Goal: Register for event/course: Sign up to attend an event or enroll in a course

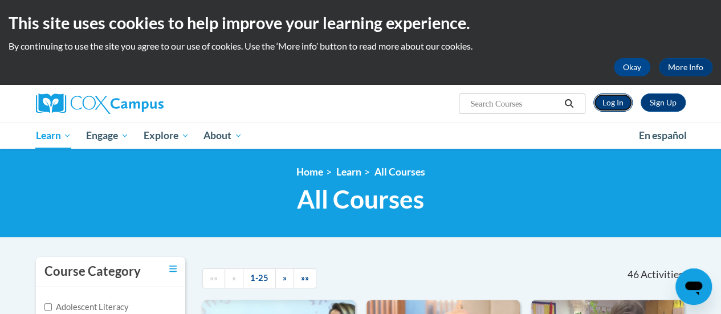
click at [612, 106] on link "Log In" at bounding box center [612, 102] width 39 height 18
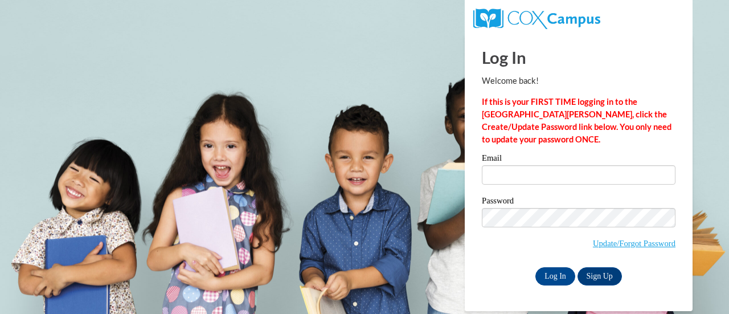
click at [502, 185] on div "Email" at bounding box center [579, 173] width 194 height 39
click at [503, 177] on input "Email" at bounding box center [579, 174] width 194 height 19
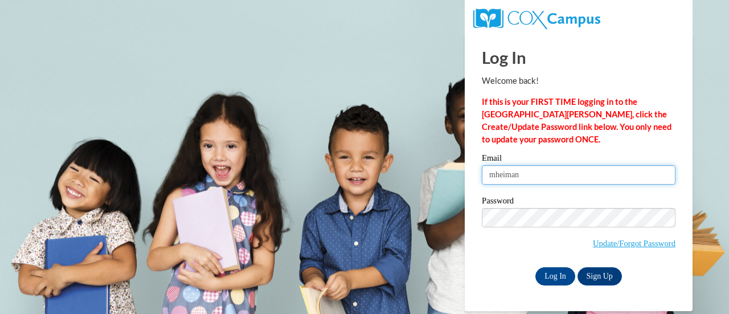
type input "mheiman@altoona.k12.wi.us"
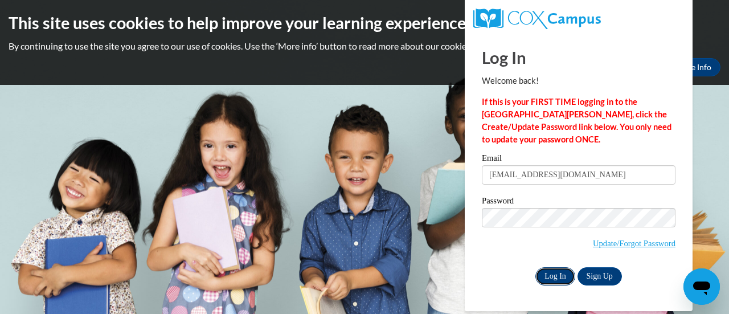
click at [558, 281] on input "Log In" at bounding box center [556, 276] width 40 height 18
click at [555, 277] on input "Log In" at bounding box center [556, 276] width 40 height 18
click at [550, 276] on input "Log In" at bounding box center [556, 276] width 40 height 18
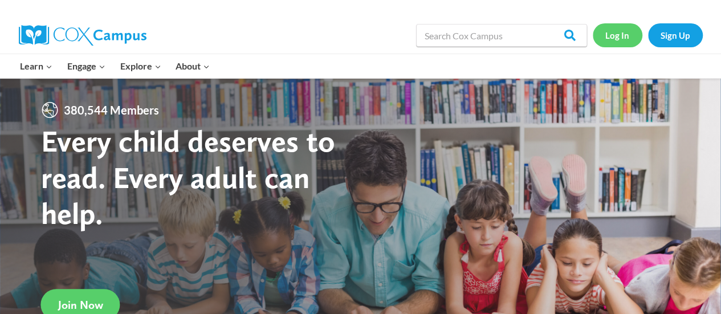
click at [620, 30] on link "Log In" at bounding box center [617, 34] width 50 height 23
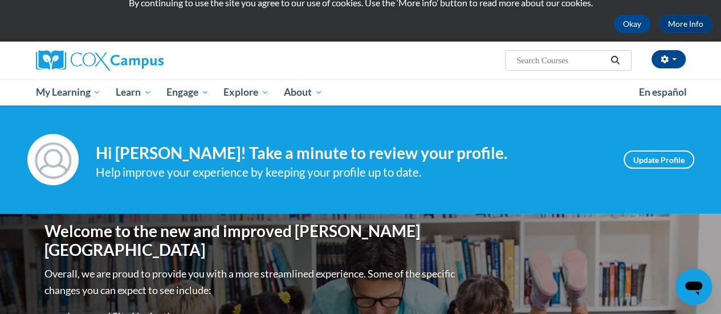
scroll to position [44, 0]
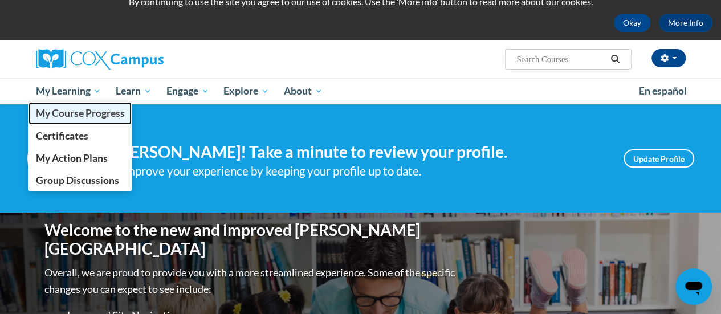
click at [77, 117] on span "My Course Progress" at bounding box center [79, 113] width 89 height 12
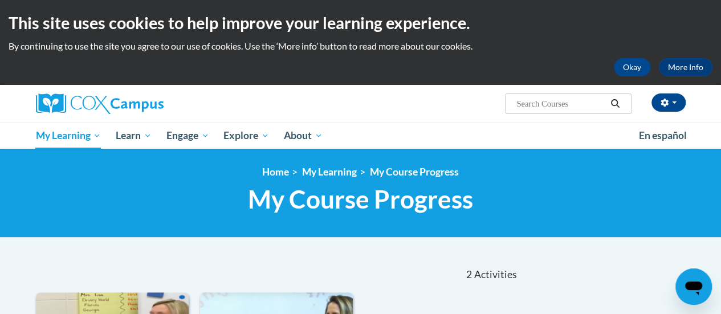
click at [545, 109] on input "Search..." at bounding box center [560, 104] width 91 height 14
type input "systematic and explicit"
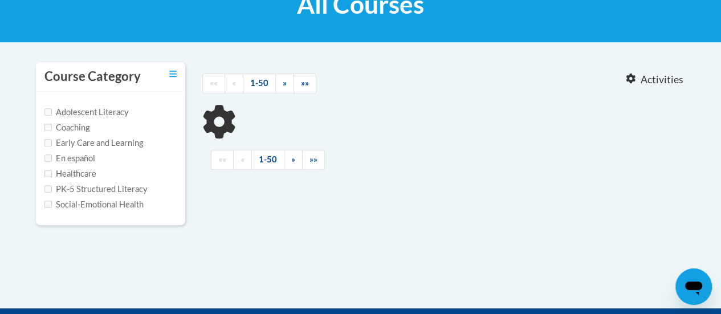
scroll to position [197, 0]
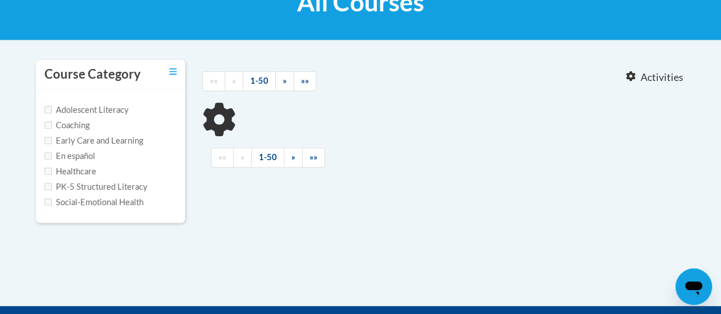
type input "systematic and explicit"
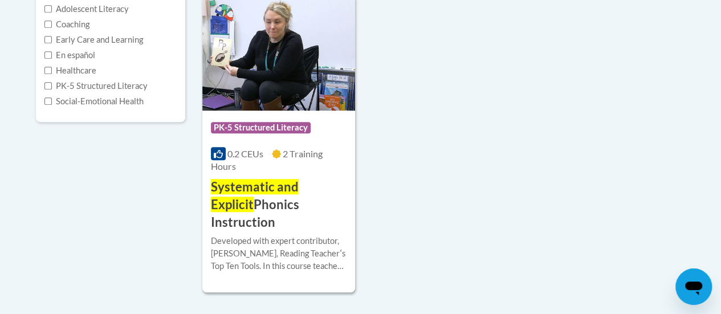
scroll to position [300, 0]
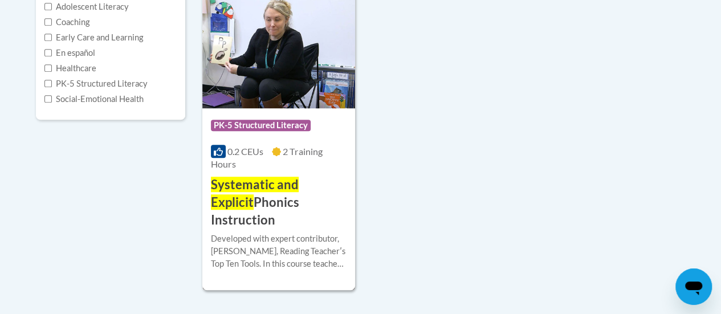
click at [299, 191] on span "Systematic and Explicit" at bounding box center [255, 193] width 88 height 33
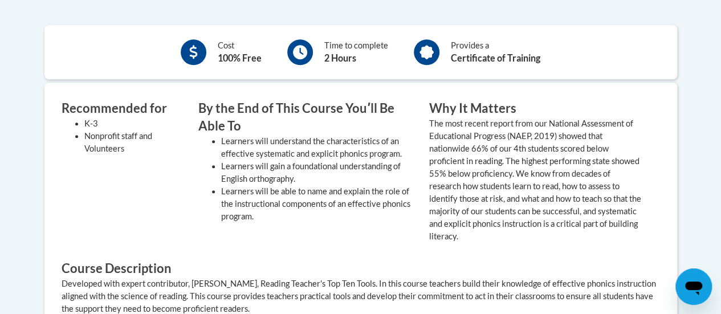
scroll to position [289, 0]
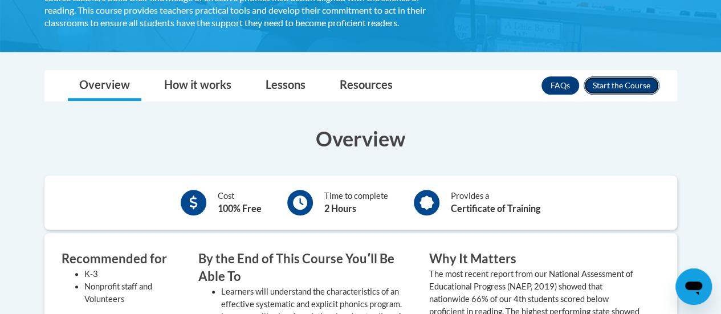
click at [596, 91] on button "Enroll" at bounding box center [621, 85] width 76 height 18
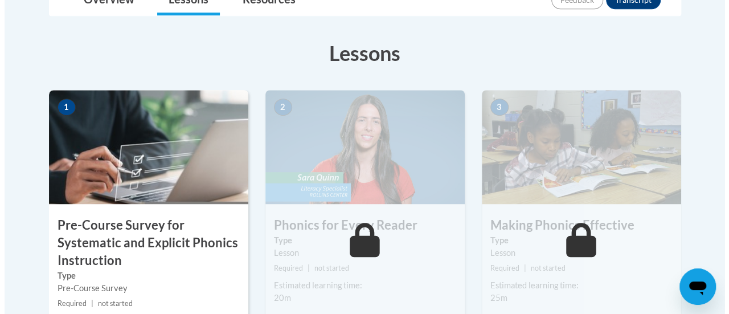
scroll to position [367, 0]
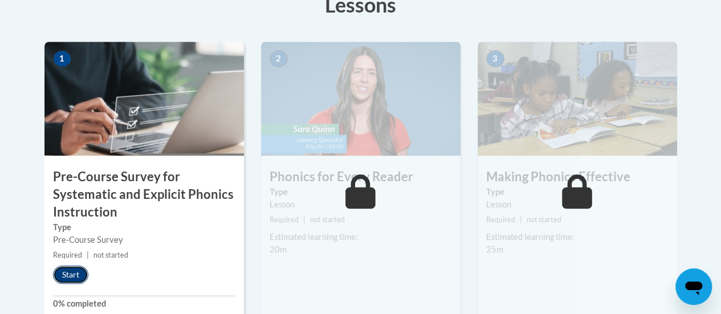
click at [67, 277] on button "Start" at bounding box center [70, 274] width 35 height 18
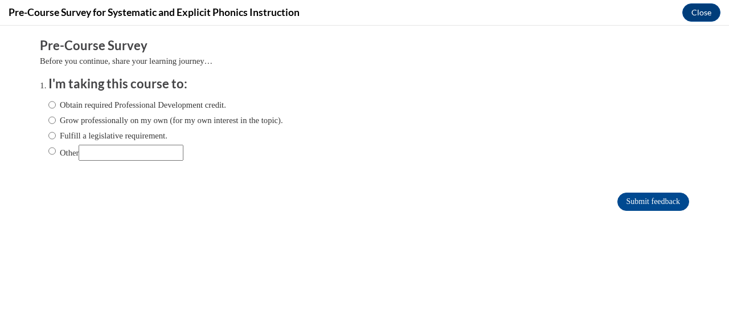
scroll to position [0, 0]
click at [103, 105] on label "Obtain required Professional Development credit." at bounding box center [137, 105] width 178 height 13
click at [56, 105] on input "Obtain required Professional Development credit." at bounding box center [51, 105] width 7 height 13
radio input "true"
click at [624, 203] on input "Submit feedback" at bounding box center [654, 202] width 72 height 18
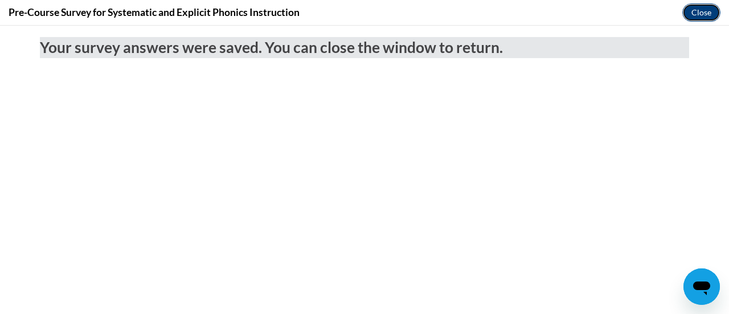
click at [709, 15] on button "Close" at bounding box center [701, 12] width 38 height 18
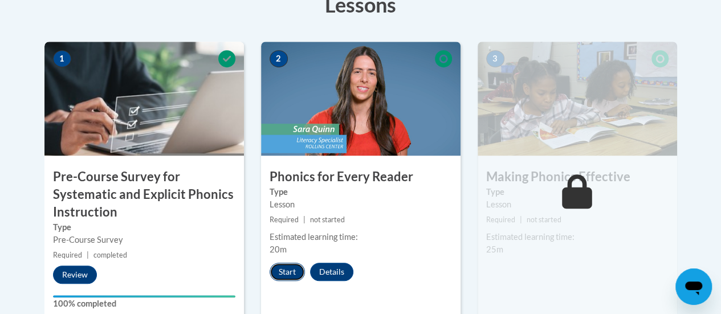
click at [295, 271] on button "Start" at bounding box center [286, 272] width 35 height 18
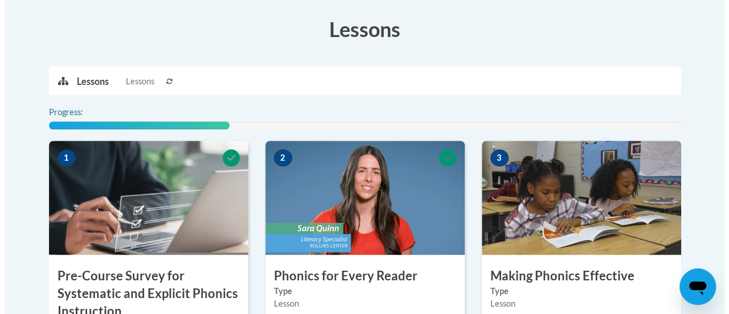
scroll to position [383, 0]
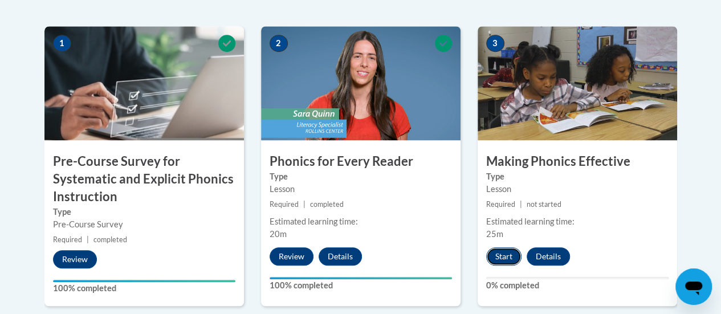
click at [506, 259] on button "Start" at bounding box center [503, 256] width 35 height 18
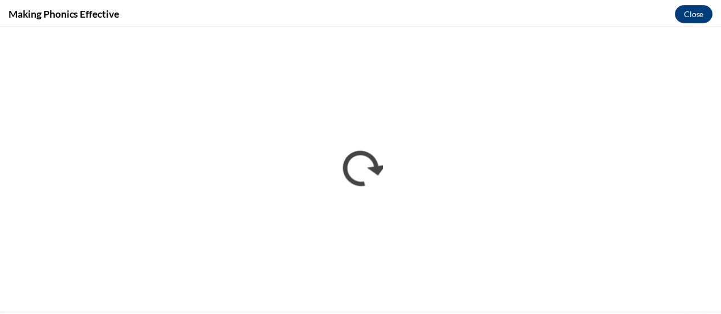
scroll to position [0, 0]
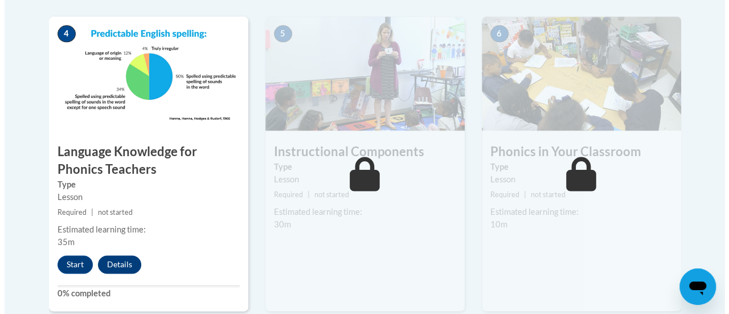
scroll to position [698, 0]
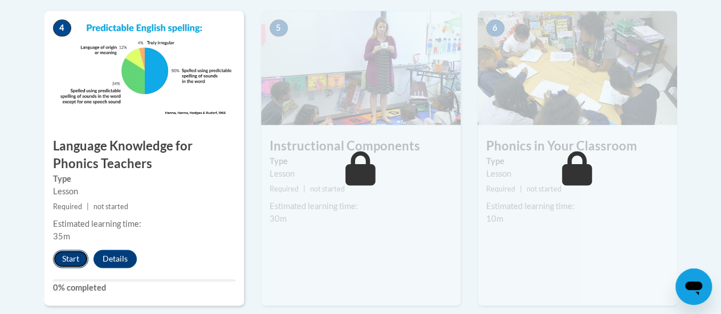
click at [81, 255] on button "Start" at bounding box center [70, 259] width 35 height 18
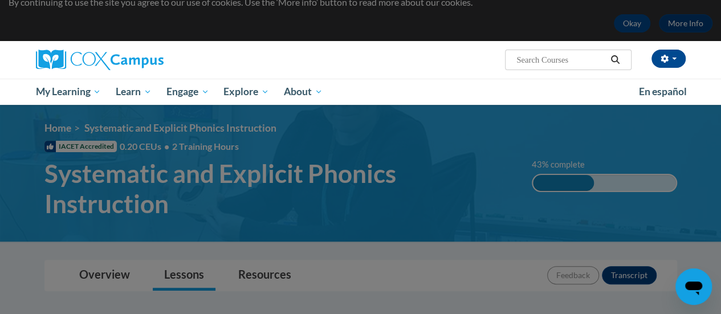
scroll to position [46, 0]
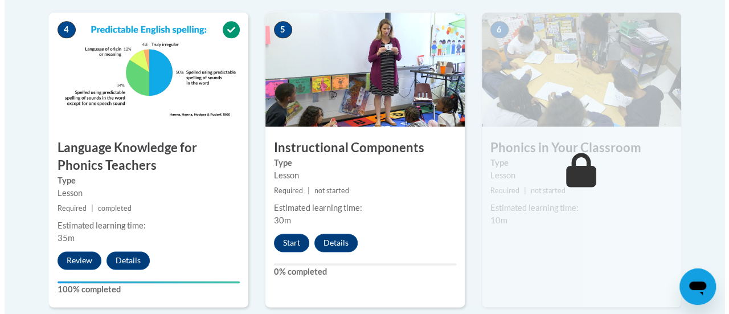
scroll to position [697, 0]
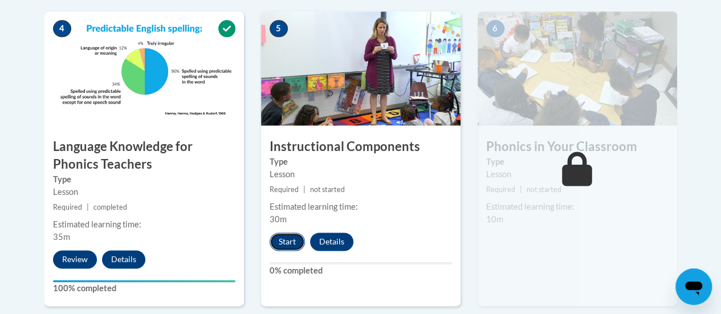
click at [301, 246] on button "Start" at bounding box center [286, 241] width 35 height 18
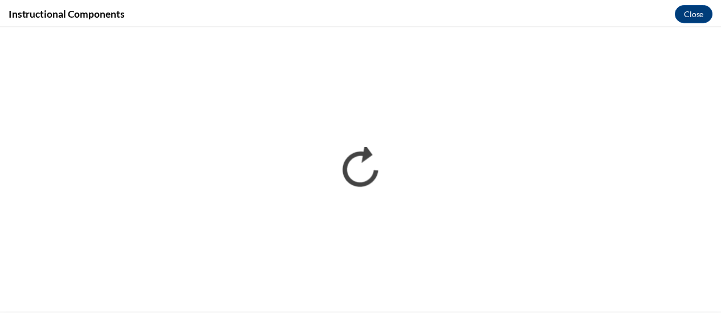
scroll to position [0, 0]
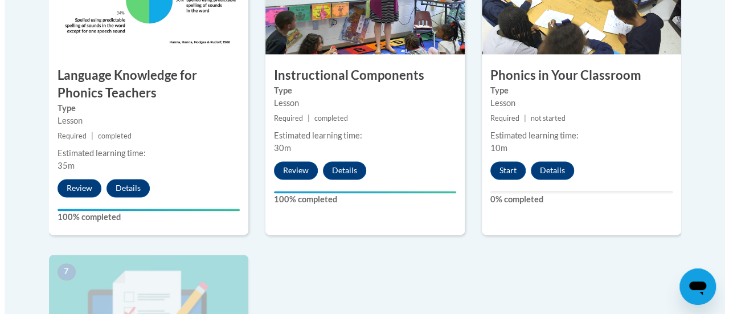
scroll to position [762, 0]
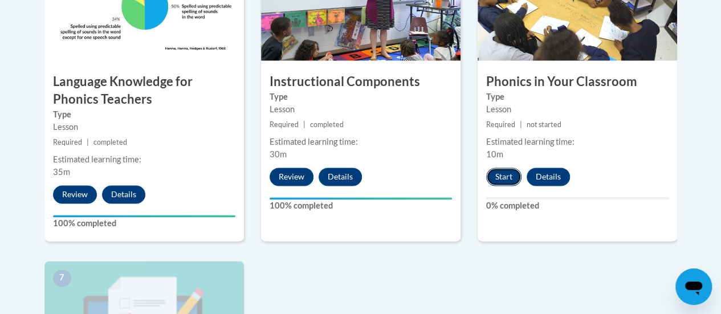
click at [504, 171] on button "Start" at bounding box center [503, 176] width 35 height 18
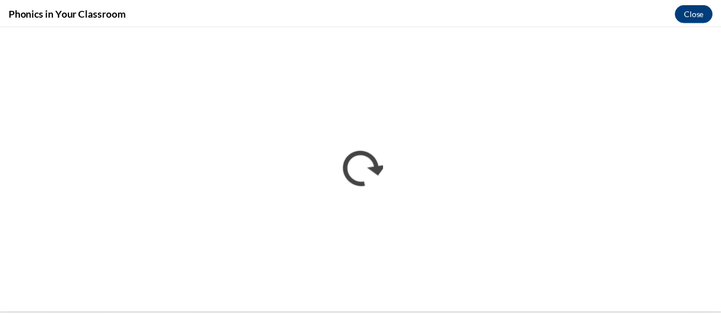
scroll to position [0, 0]
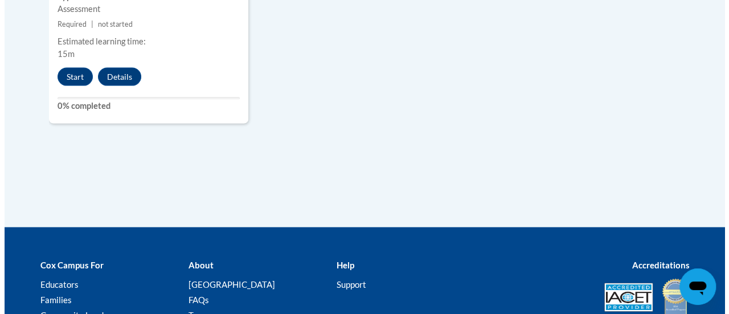
scroll to position [1068, 0]
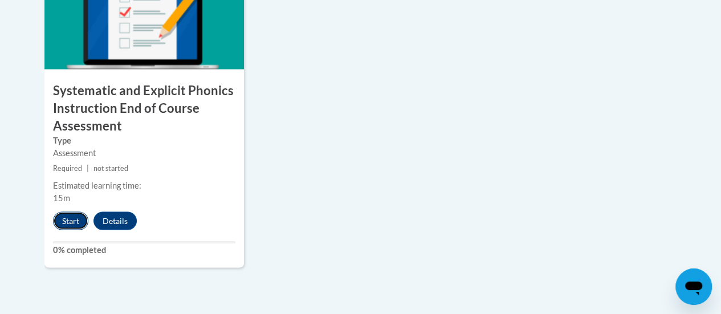
click at [63, 222] on button "Start" at bounding box center [70, 220] width 35 height 18
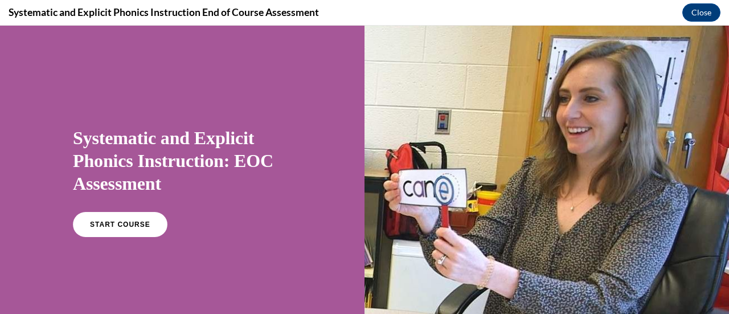
scroll to position [0, 0]
click at [129, 217] on link "START COURSE" at bounding box center [120, 224] width 99 height 26
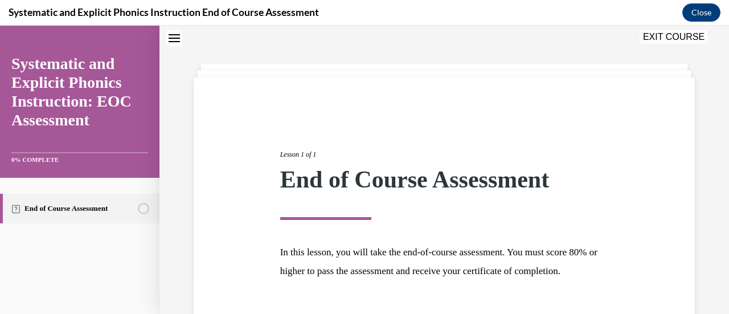
scroll to position [133, 0]
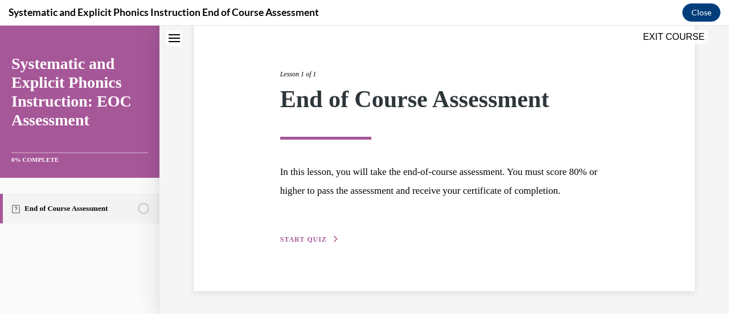
click at [323, 236] on button "START QUIZ" at bounding box center [309, 239] width 59 height 10
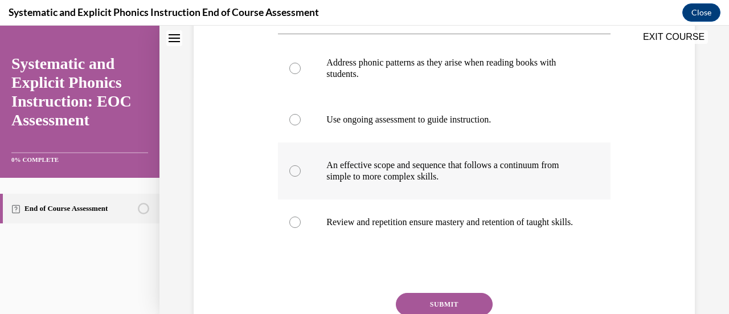
scroll to position [222, 0]
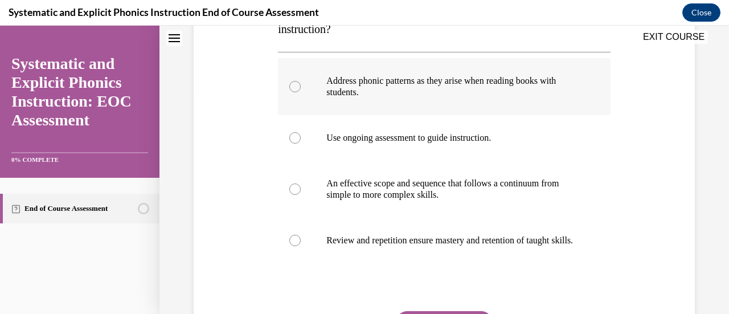
click at [392, 107] on div at bounding box center [444, 86] width 332 height 57
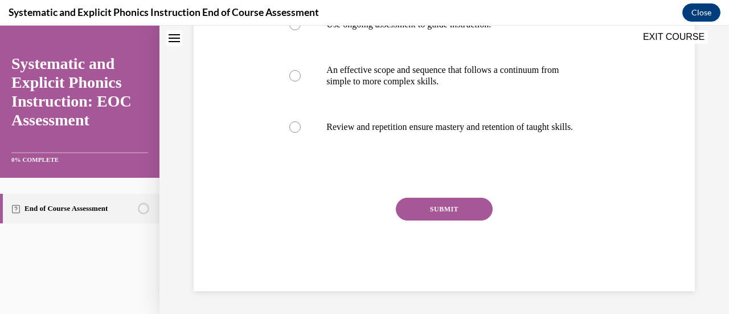
click at [424, 202] on button "SUBMIT" at bounding box center [444, 209] width 97 height 23
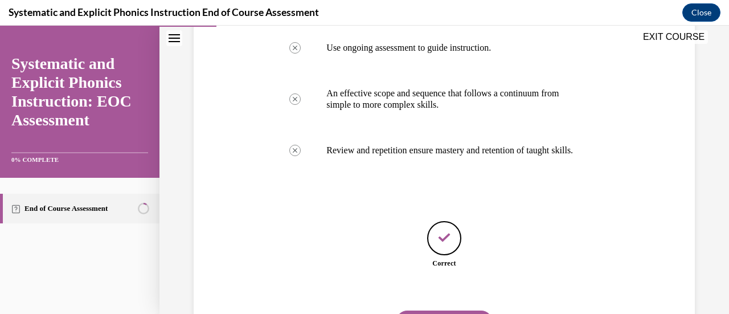
scroll to position [382, 0]
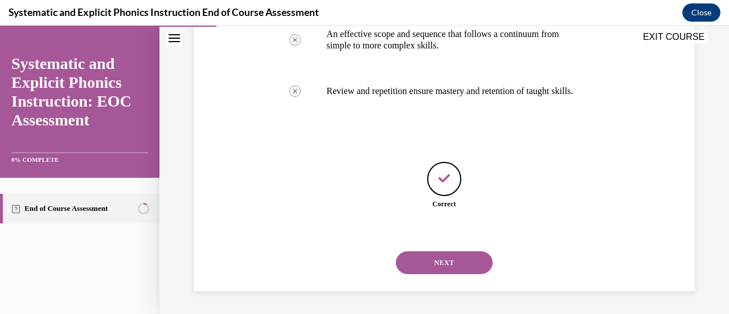
click at [441, 260] on button "NEXT" at bounding box center [444, 262] width 97 height 23
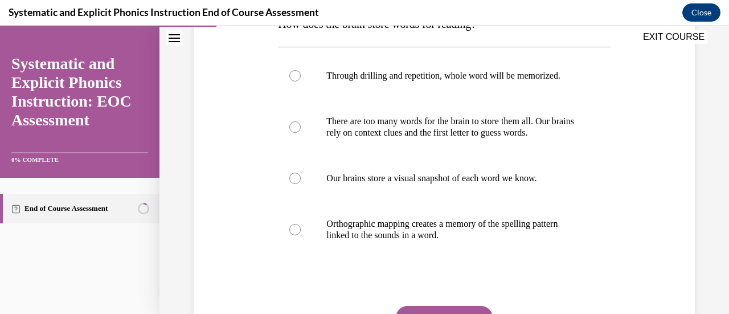
scroll to position [205, 0]
click at [403, 235] on p "Orthographic mapping creates a memory of the spelling pattern linked to the sou…" at bounding box center [453, 229] width 255 height 23
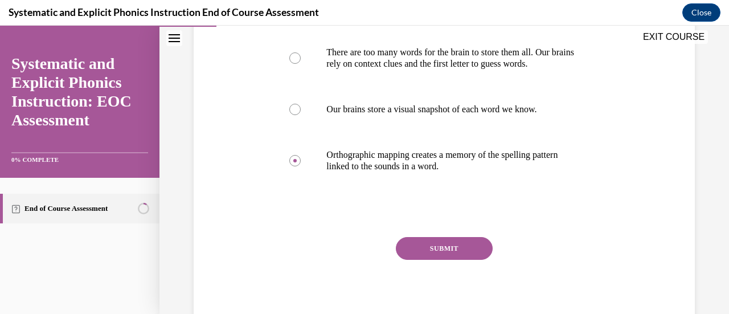
click at [419, 243] on button "SUBMIT" at bounding box center [444, 248] width 97 height 23
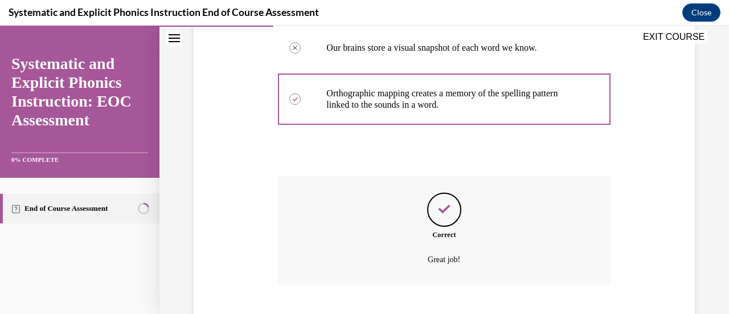
scroll to position [404, 0]
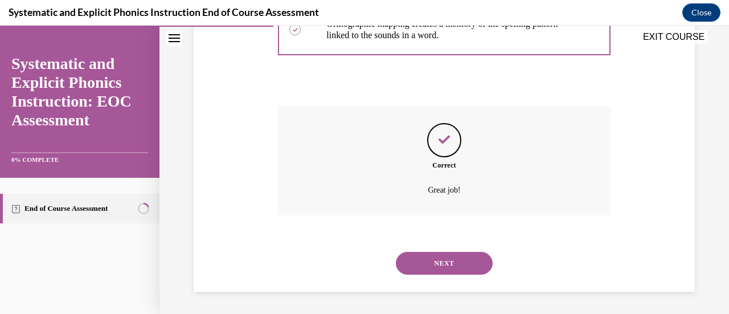
click at [438, 259] on button "NEXT" at bounding box center [444, 263] width 97 height 23
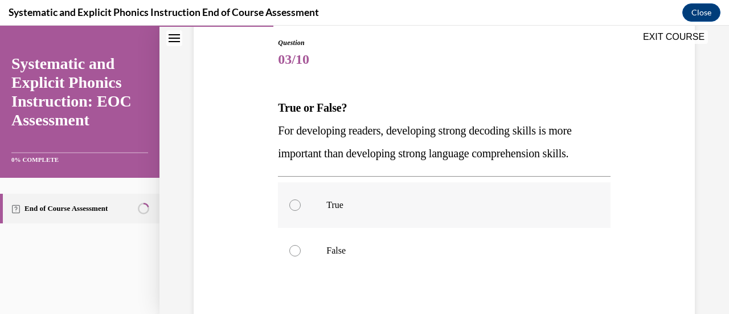
scroll to position [141, 0]
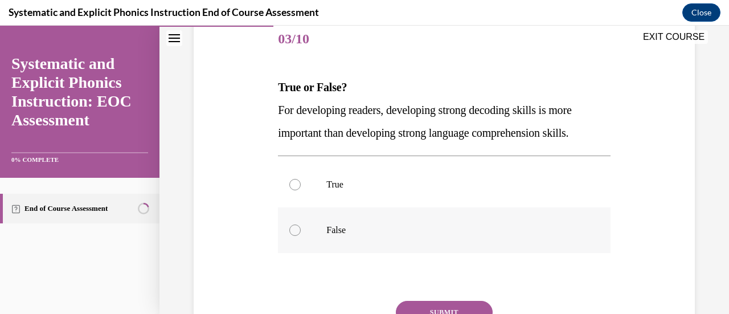
click at [310, 210] on div at bounding box center [444, 230] width 332 height 46
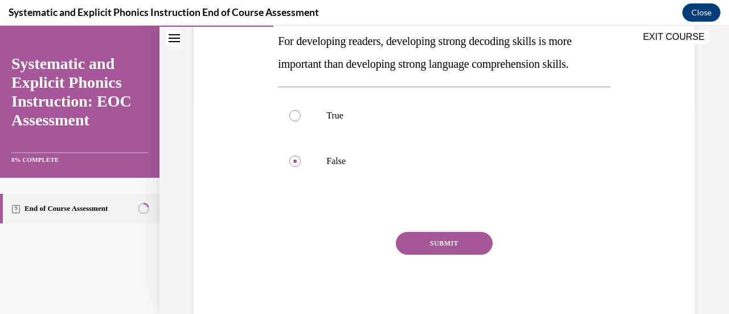
click at [424, 242] on button "SUBMIT" at bounding box center [444, 243] width 97 height 23
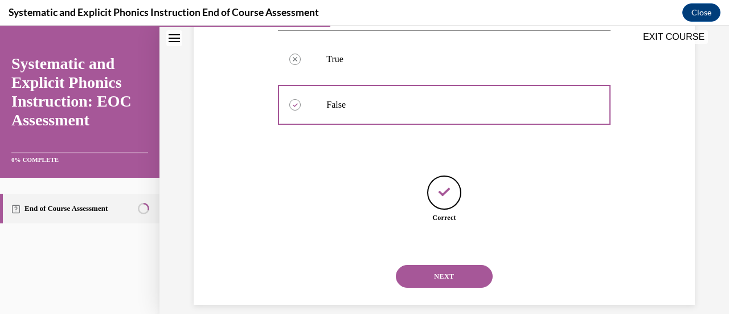
scroll to position [280, 0]
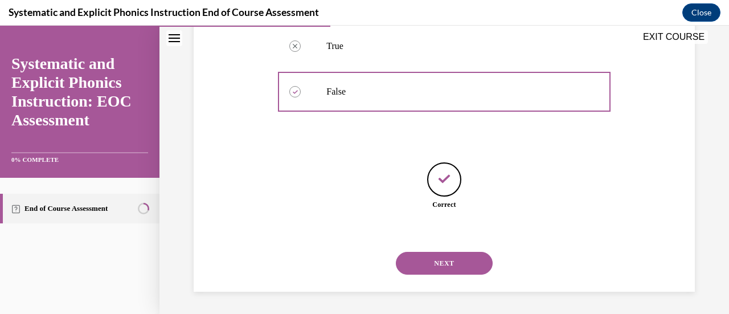
click at [431, 258] on button "NEXT" at bounding box center [444, 263] width 97 height 23
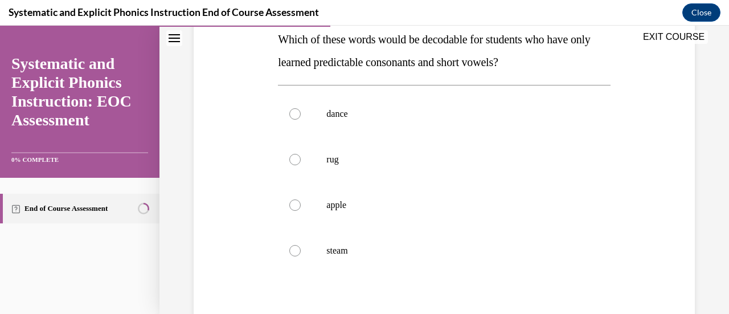
scroll to position [190, 0]
click at [381, 156] on p "rug" at bounding box center [453, 158] width 255 height 11
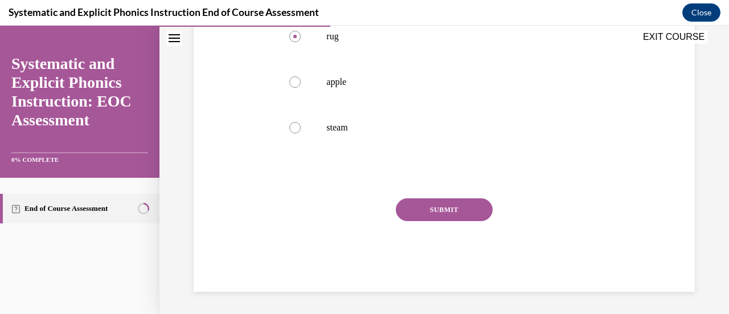
click at [412, 207] on button "SUBMIT" at bounding box center [444, 209] width 97 height 23
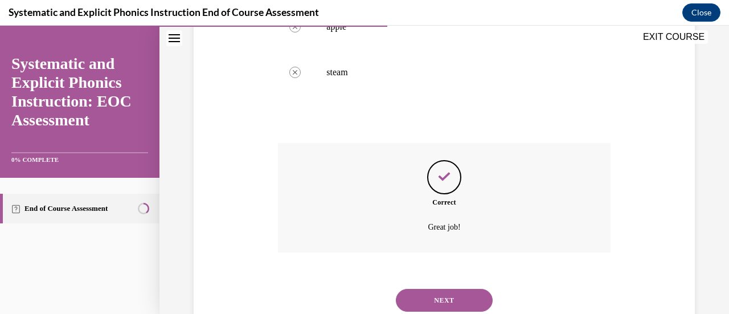
scroll to position [404, 0]
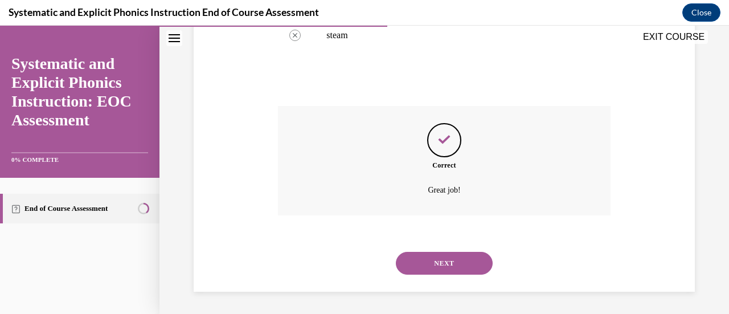
click at [427, 254] on button "NEXT" at bounding box center [444, 263] width 97 height 23
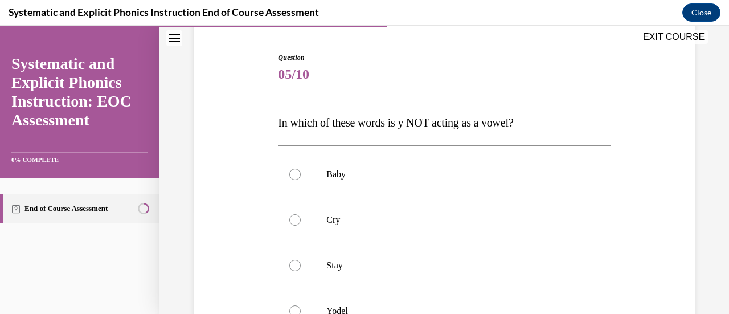
scroll to position [134, 0]
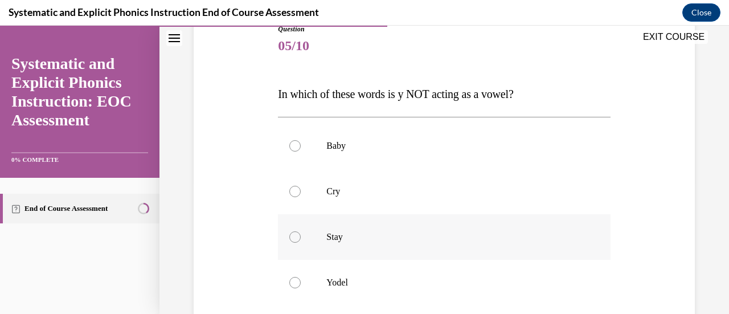
click at [415, 246] on div at bounding box center [444, 237] width 332 height 46
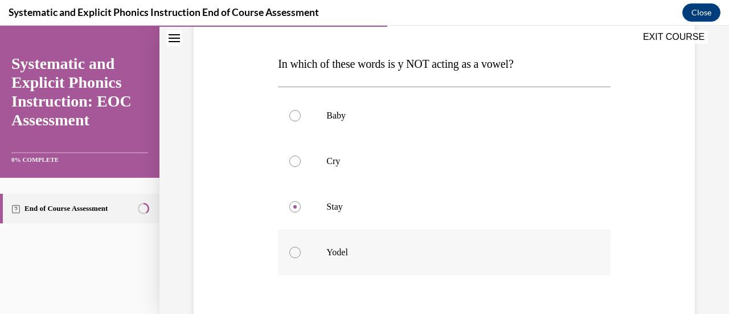
click at [394, 252] on p "Yodel" at bounding box center [453, 252] width 255 height 11
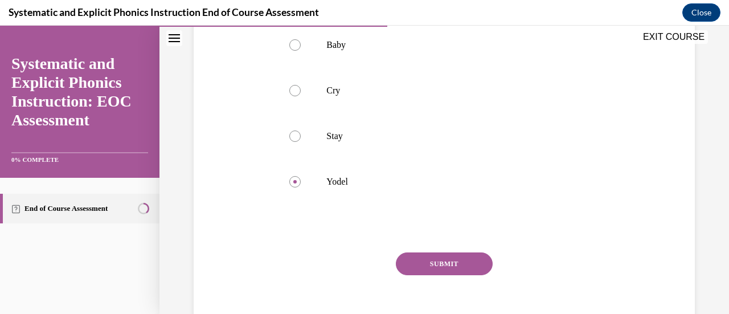
click at [471, 255] on button "SUBMIT" at bounding box center [444, 263] width 97 height 23
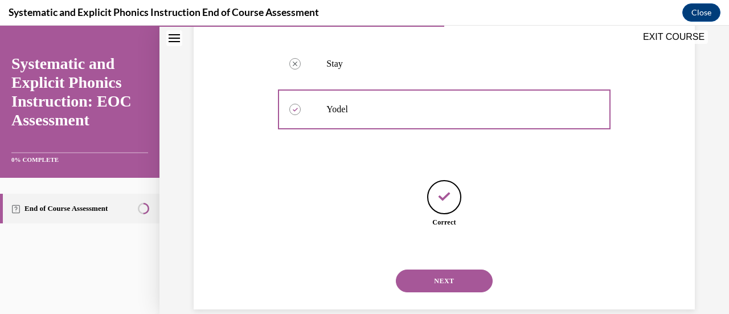
scroll to position [312, 0]
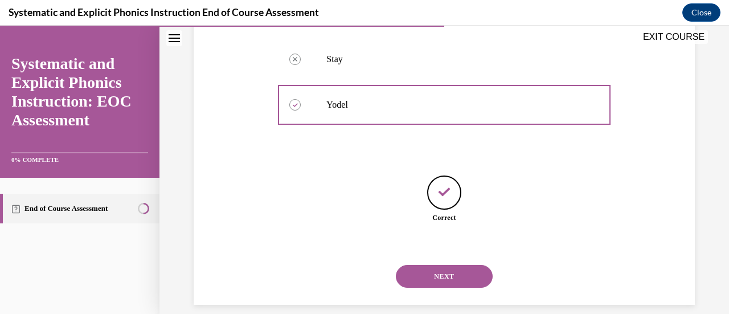
click at [449, 273] on button "NEXT" at bounding box center [444, 276] width 97 height 23
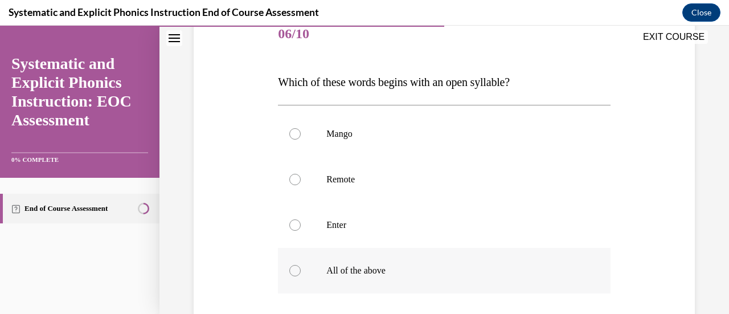
scroll to position [169, 0]
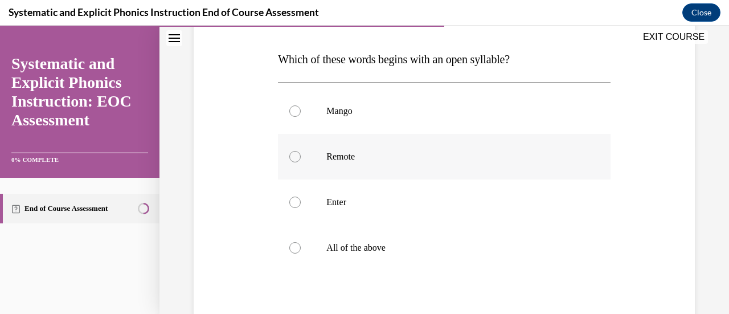
click at [410, 170] on div at bounding box center [444, 157] width 332 height 46
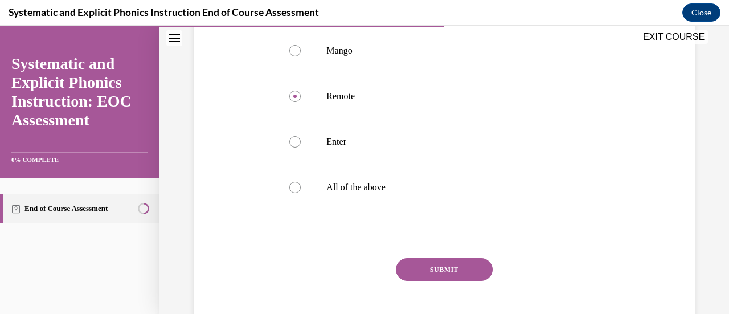
click at [422, 267] on button "SUBMIT" at bounding box center [444, 269] width 97 height 23
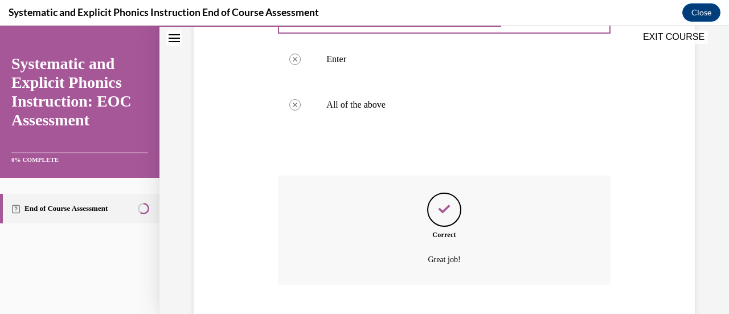
scroll to position [382, 0]
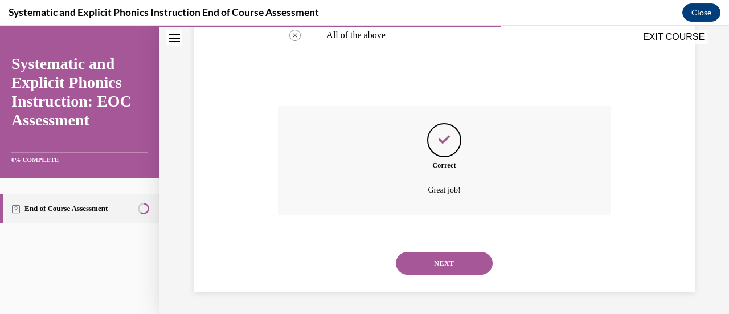
drag, startPoint x: 422, startPoint y: 264, endPoint x: 414, endPoint y: 261, distance: 8.3
click at [414, 261] on button "NEXT" at bounding box center [444, 263] width 97 height 23
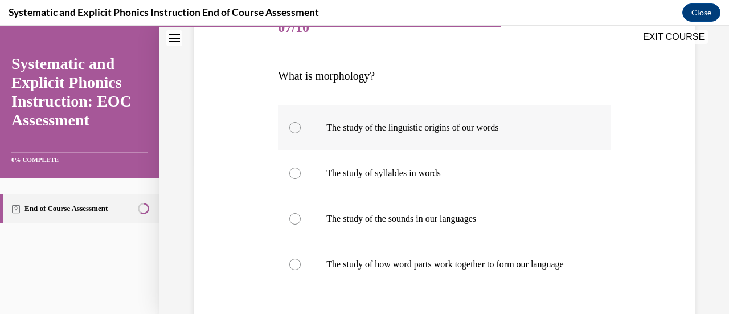
scroll to position [173, 0]
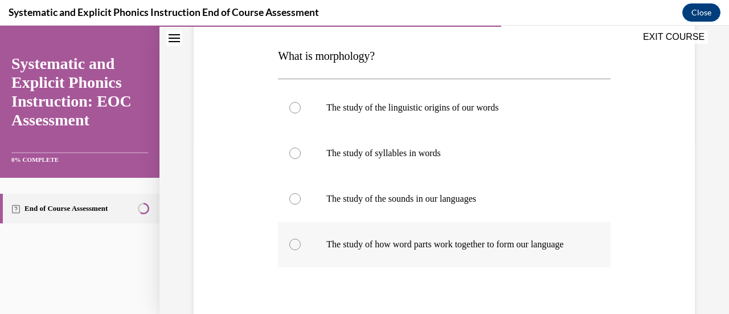
click at [407, 250] on p "The study of how word parts work together to form our language" at bounding box center [453, 244] width 255 height 11
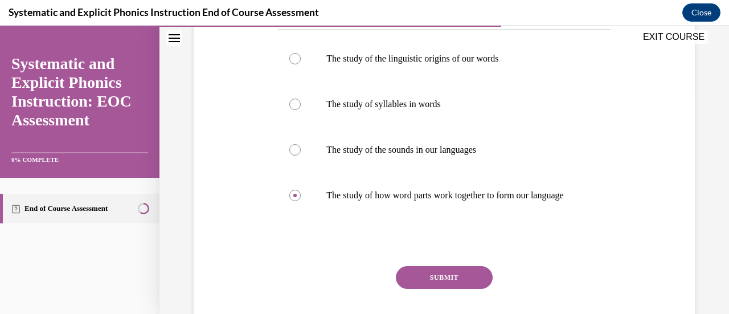
click at [433, 284] on button "SUBMIT" at bounding box center [444, 277] width 97 height 23
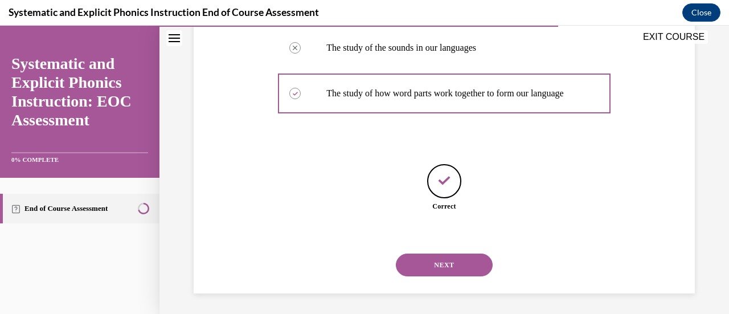
scroll to position [337, 0]
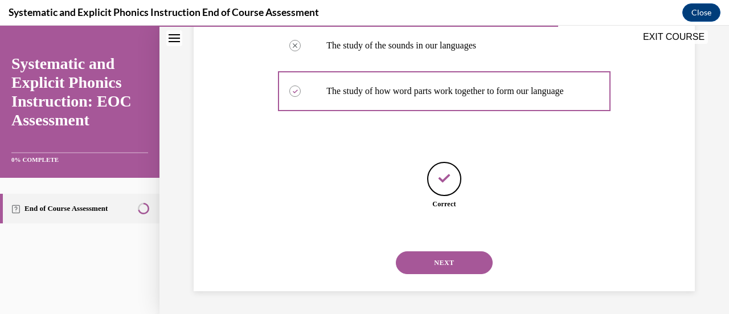
click at [418, 261] on button "NEXT" at bounding box center [444, 262] width 97 height 23
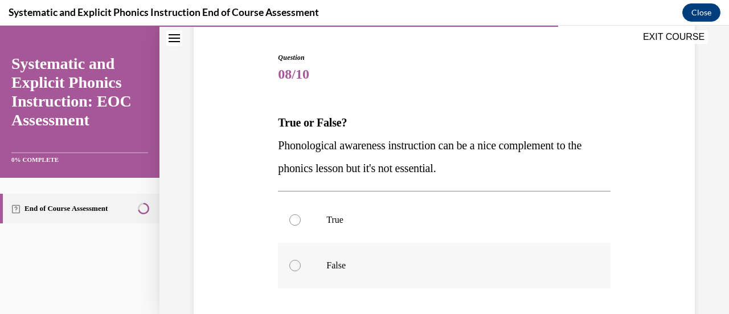
click at [404, 265] on p "False" at bounding box center [453, 265] width 255 height 11
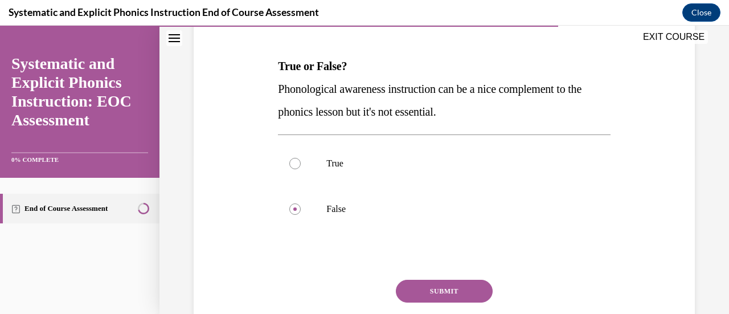
click at [426, 292] on button "SUBMIT" at bounding box center [444, 291] width 97 height 23
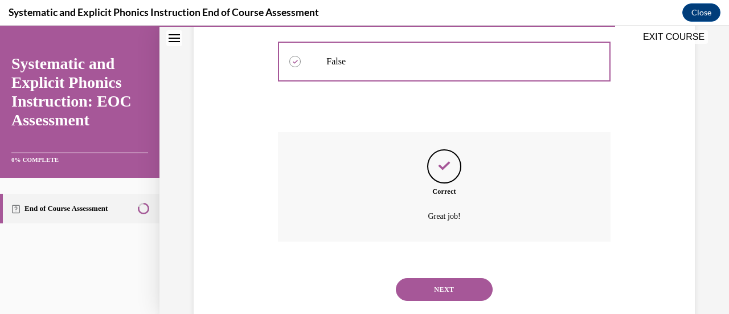
scroll to position [336, 0]
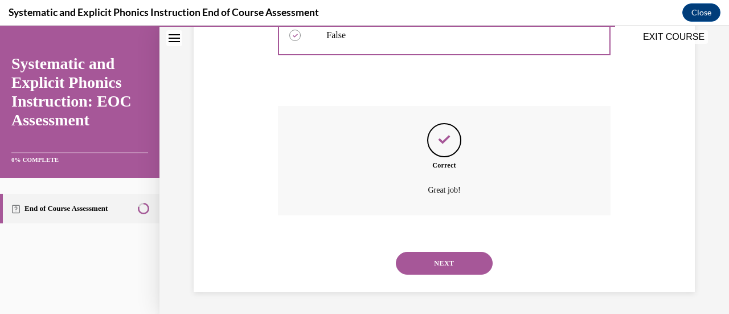
click at [433, 264] on button "NEXT" at bounding box center [444, 263] width 97 height 23
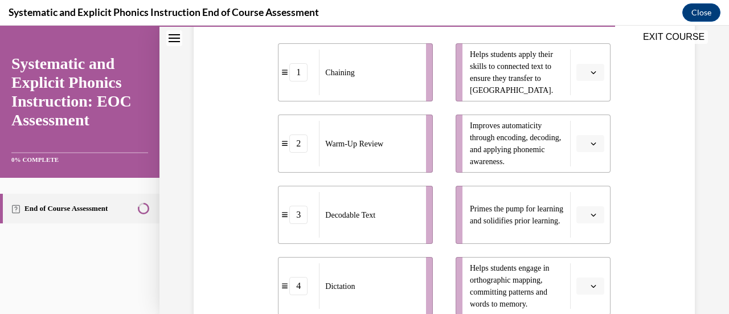
scroll to position [260, 0]
click at [583, 219] on span "Please select an option" at bounding box center [585, 214] width 4 height 11
click at [578, 148] on div "2" at bounding box center [581, 143] width 28 height 23
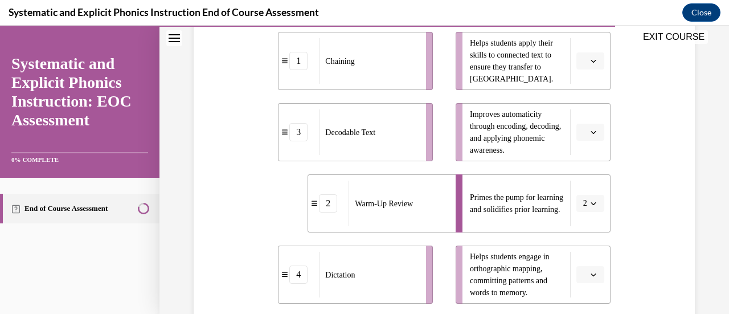
scroll to position [265, 0]
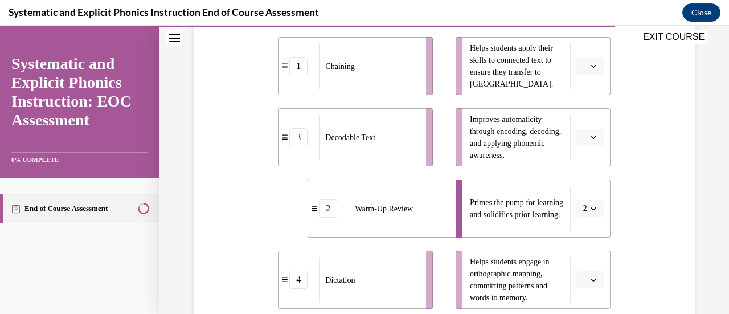
click at [583, 70] on button "button" at bounding box center [591, 66] width 28 height 17
click at [588, 109] on div "1" at bounding box center [581, 114] width 28 height 23
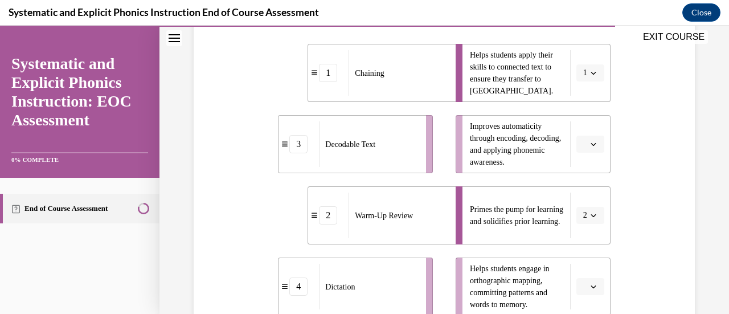
scroll to position [259, 0]
click at [577, 76] on button "1" at bounding box center [591, 72] width 28 height 17
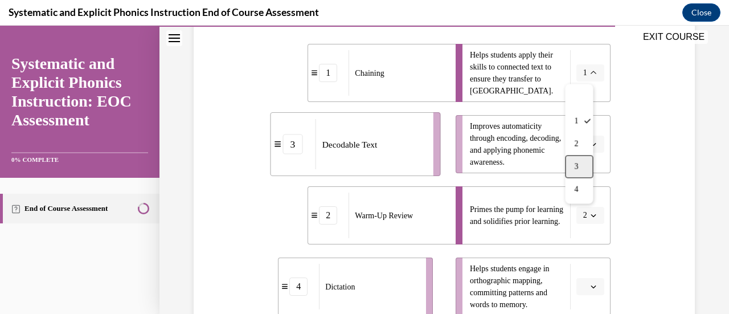
click at [586, 170] on div "3" at bounding box center [579, 166] width 28 height 23
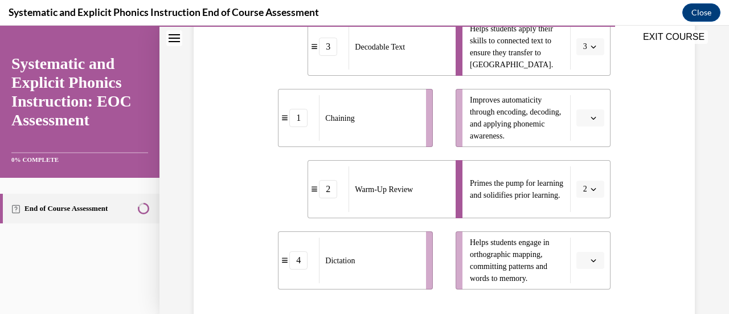
scroll to position [287, 0]
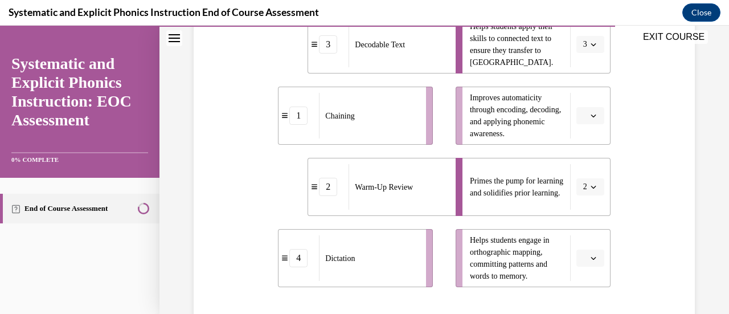
click at [583, 116] on span "Please select an option" at bounding box center [585, 115] width 4 height 11
click at [592, 165] on div "1" at bounding box center [581, 163] width 28 height 23
click at [591, 258] on icon "button" at bounding box center [593, 258] width 5 height 3
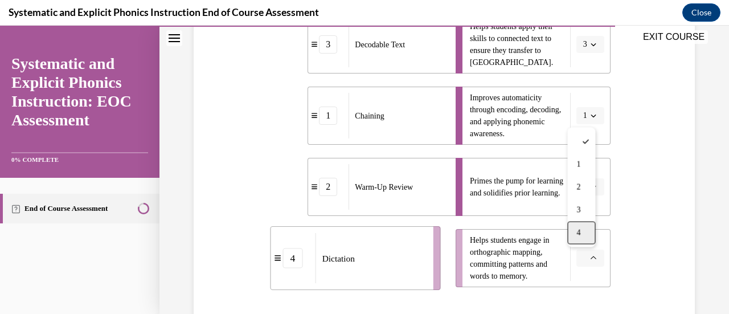
click at [587, 234] on div "4" at bounding box center [581, 233] width 28 height 23
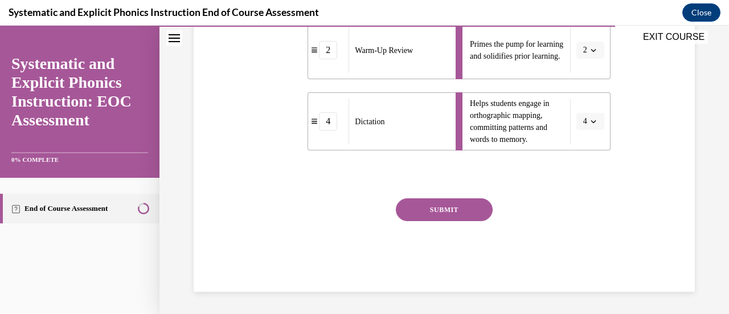
click at [464, 212] on button "SUBMIT" at bounding box center [444, 209] width 97 height 23
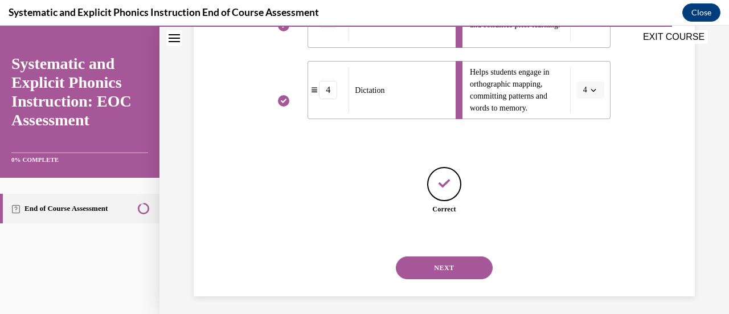
scroll to position [460, 0]
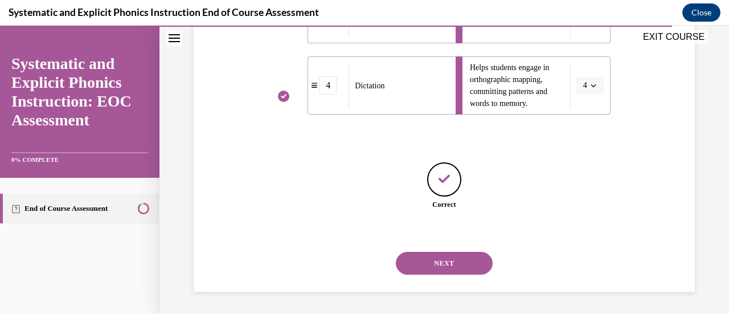
click at [439, 256] on button "NEXT" at bounding box center [444, 263] width 97 height 23
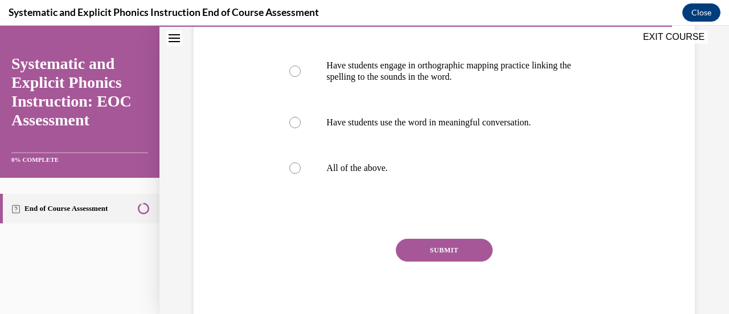
scroll to position [206, 0]
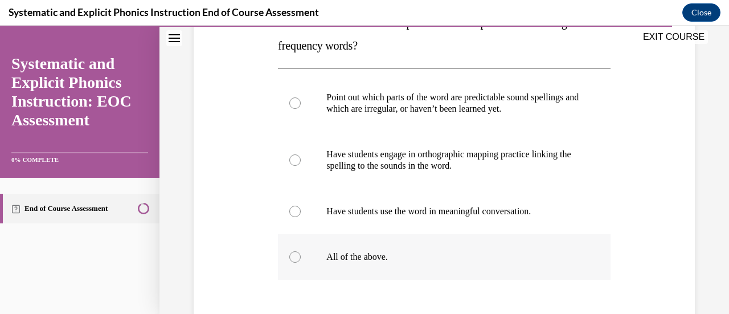
drag, startPoint x: 436, startPoint y: 249, endPoint x: 408, endPoint y: 255, distance: 28.6
click at [408, 255] on p "All of the above." at bounding box center [453, 256] width 255 height 11
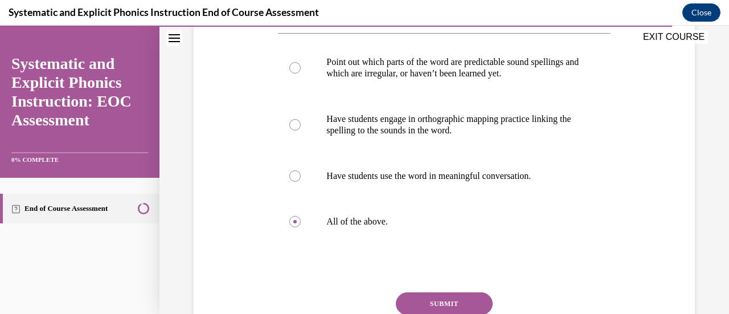
click at [442, 297] on button "SUBMIT" at bounding box center [444, 303] width 97 height 23
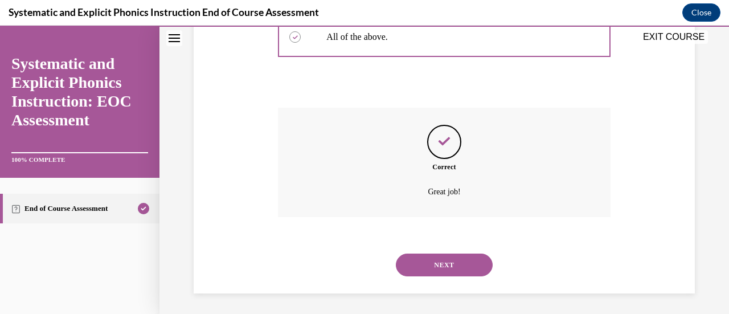
scroll to position [424, 0]
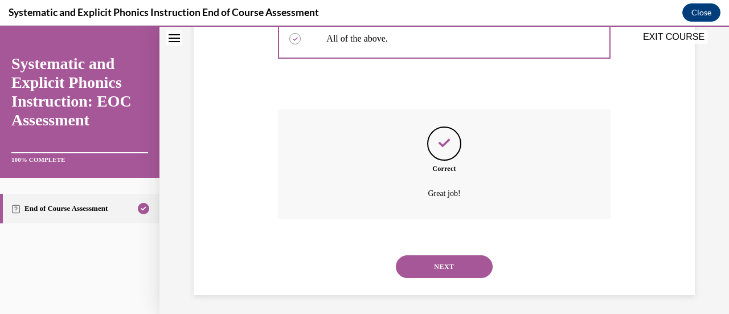
click at [431, 255] on button "NEXT" at bounding box center [444, 266] width 97 height 23
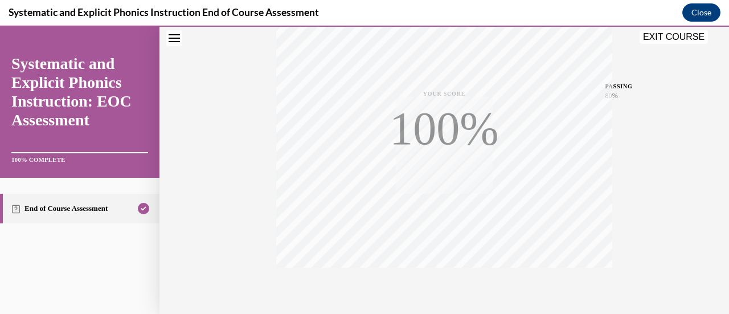
scroll to position [240, 0]
click at [673, 35] on button "EXIT COURSE" at bounding box center [674, 37] width 68 height 14
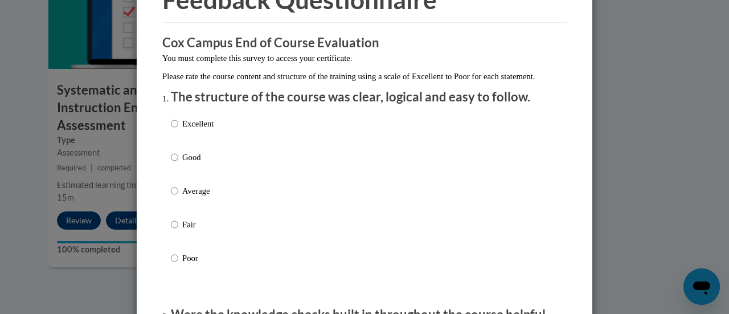
scroll to position [75, 0]
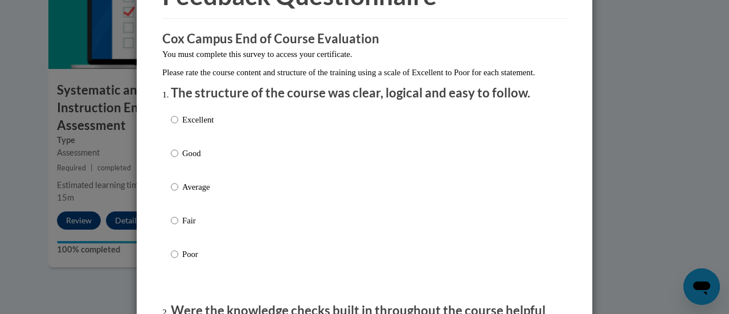
click at [187, 160] on p "Good" at bounding box center [197, 153] width 31 height 13
click at [178, 160] on input "Good" at bounding box center [174, 153] width 7 height 13
radio input "true"
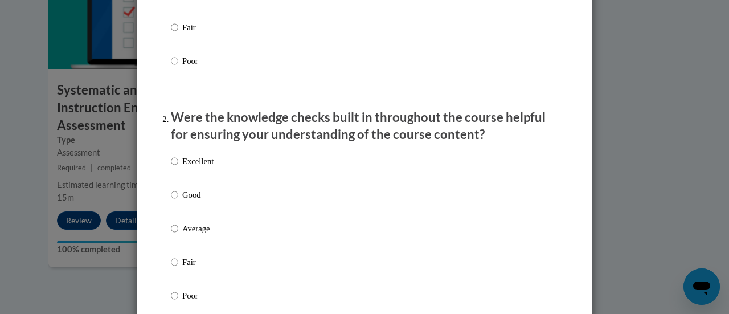
click at [204, 201] on p "Good" at bounding box center [197, 195] width 31 height 13
click at [178, 201] on input "Good" at bounding box center [174, 195] width 7 height 13
radio input "true"
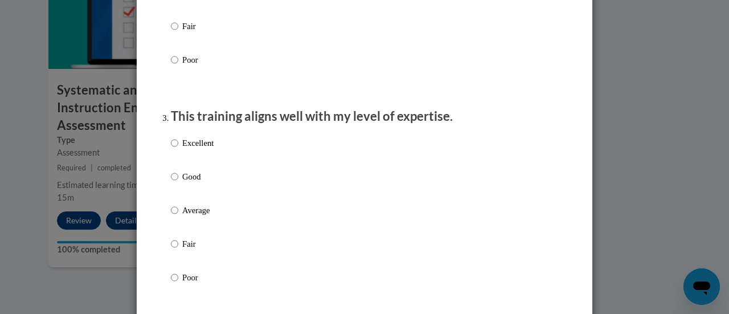
click at [190, 195] on label "Good" at bounding box center [192, 185] width 43 height 31
click at [178, 183] on input "Good" at bounding box center [174, 176] width 7 height 13
radio input "true"
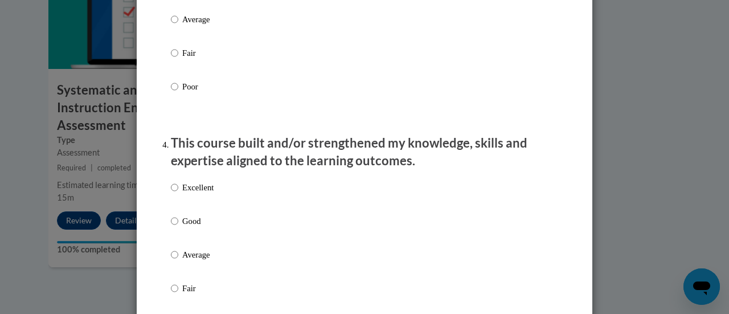
scroll to position [695, 0]
click at [182, 211] on label "Excellent" at bounding box center [192, 196] width 43 height 31
click at [178, 193] on input "Excellent" at bounding box center [174, 187] width 7 height 13
radio input "true"
click at [182, 225] on p "Good" at bounding box center [197, 220] width 31 height 13
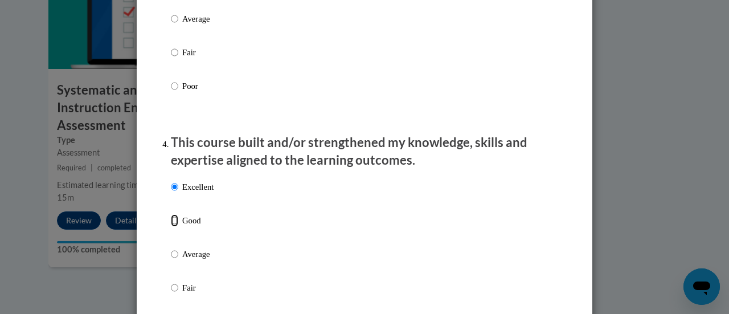
click at [178, 225] on input "Good" at bounding box center [174, 220] width 7 height 13
radio input "true"
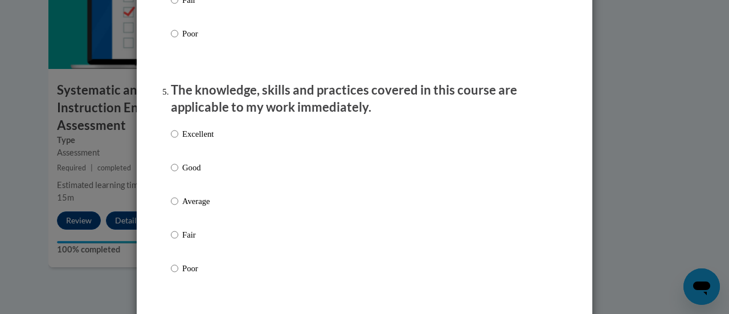
click at [187, 174] on p "Good" at bounding box center [197, 167] width 31 height 13
click at [178, 174] on input "Good" at bounding box center [174, 167] width 7 height 13
radio input "true"
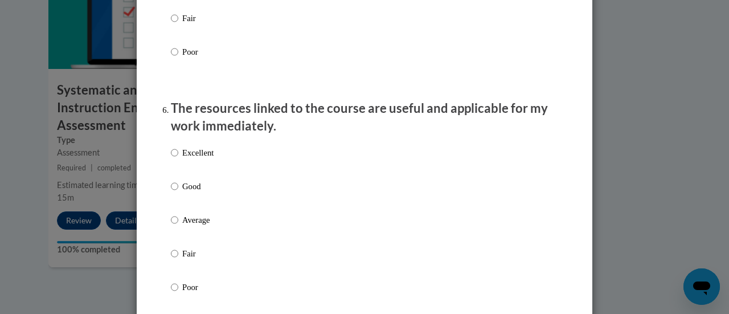
click at [187, 193] on p "Good" at bounding box center [197, 186] width 31 height 13
click at [178, 193] on input "Good" at bounding box center [174, 186] width 7 height 13
radio input "true"
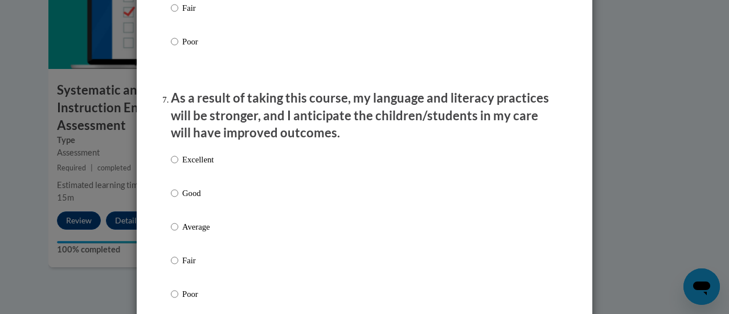
scroll to position [1445, 0]
click at [183, 199] on p "Good" at bounding box center [197, 192] width 31 height 13
click at [178, 199] on input "Good" at bounding box center [174, 192] width 7 height 13
radio input "true"
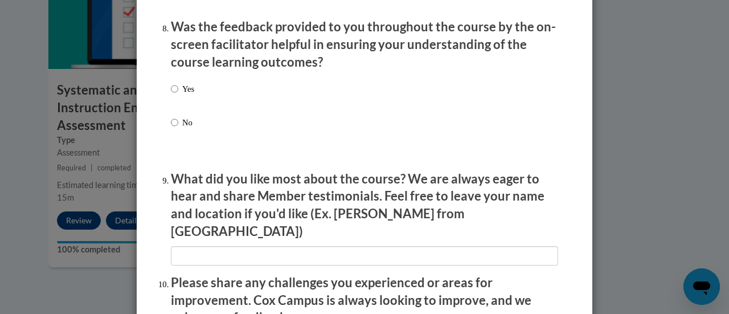
scroll to position [1769, 0]
click at [182, 95] on p "Yes" at bounding box center [188, 88] width 12 height 13
click at [178, 95] on input "Yes" at bounding box center [174, 88] width 7 height 13
radio input "true"
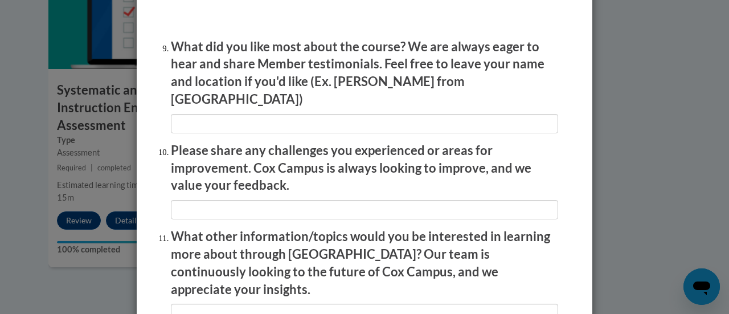
scroll to position [2055, 0]
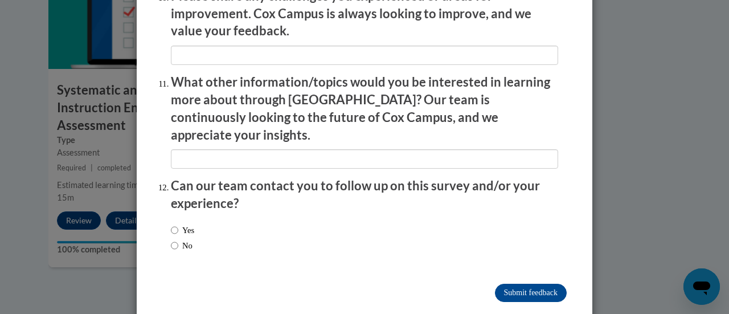
click at [246, 218] on div "Yes No" at bounding box center [364, 239] width 387 height 43
click at [183, 239] on label "No" at bounding box center [182, 245] width 22 height 13
click at [178, 239] on input "No" at bounding box center [174, 245] width 7 height 13
radio input "true"
click at [510, 284] on input "Submit feedback" at bounding box center [531, 293] width 72 height 18
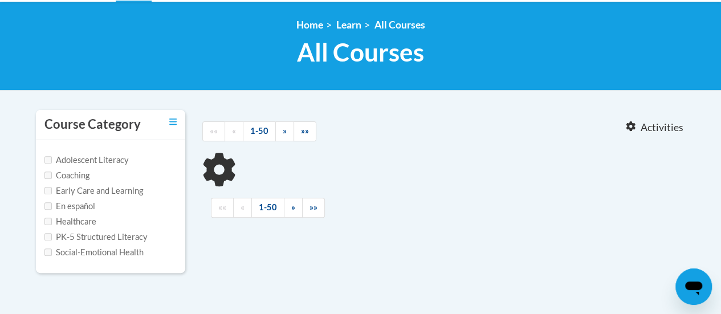
scroll to position [148, 0]
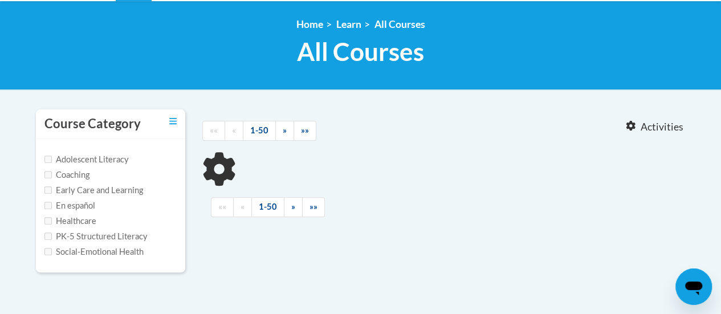
type input "reading fluency"
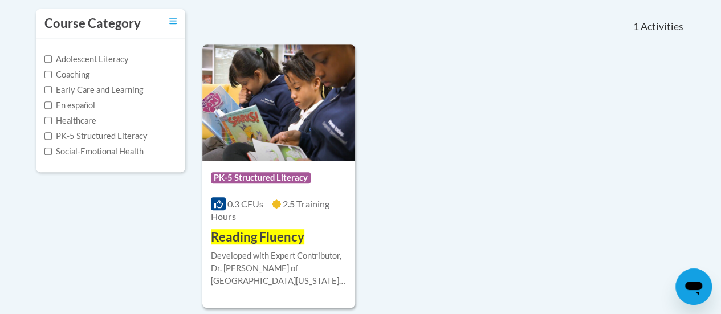
scroll to position [249, 0]
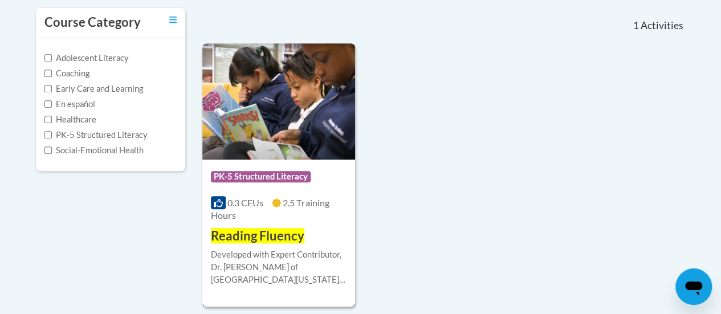
click at [277, 239] on span "Reading Fluency" at bounding box center [257, 235] width 93 height 15
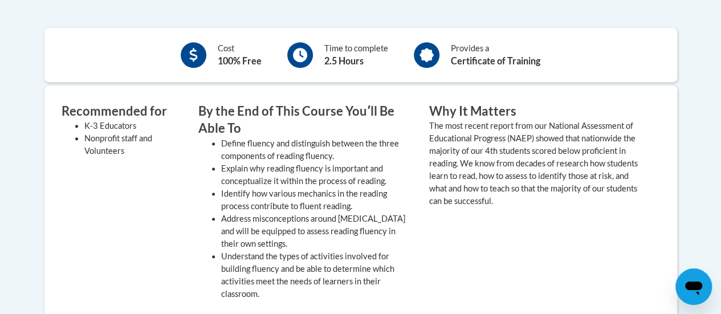
scroll to position [260, 0]
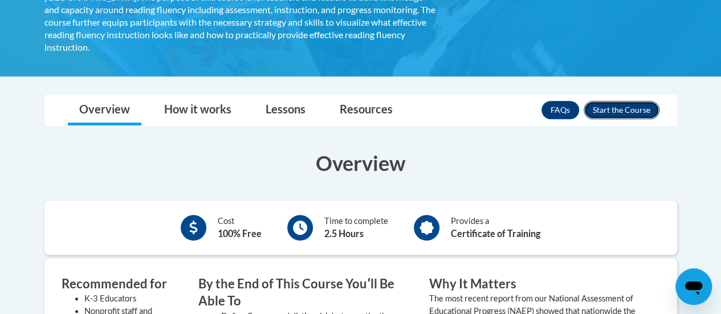
click at [611, 105] on button "Enroll" at bounding box center [621, 110] width 76 height 18
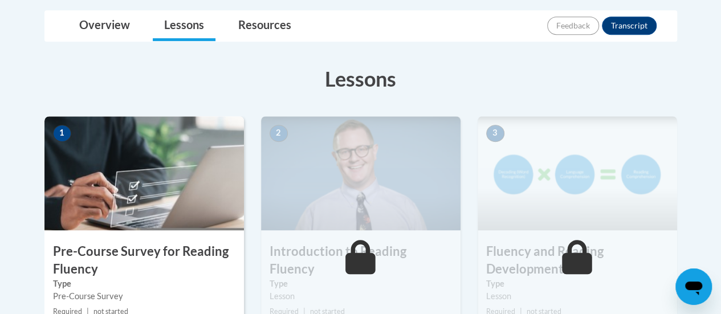
scroll to position [267, 0]
click at [147, 209] on img at bounding box center [143, 173] width 199 height 114
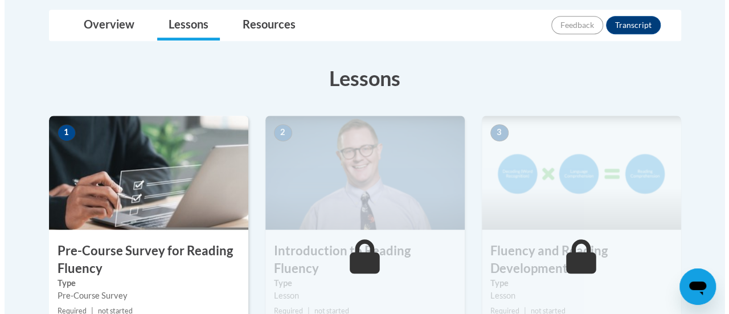
scroll to position [314, 0]
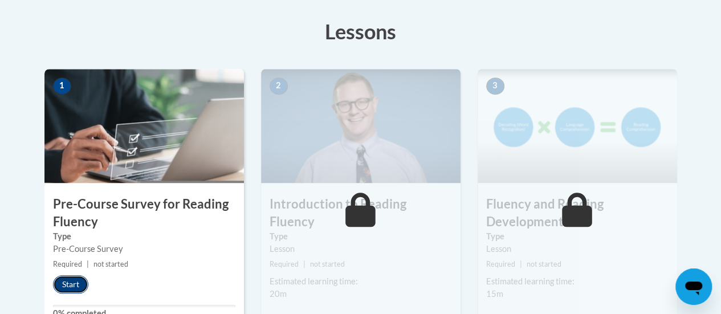
click at [72, 284] on button "Start" at bounding box center [70, 284] width 35 height 18
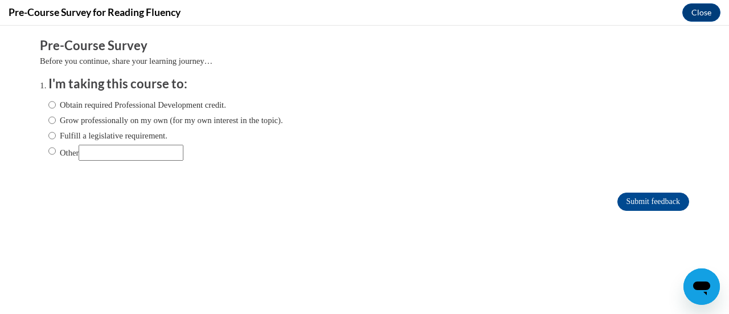
scroll to position [0, 0]
click at [88, 102] on label "Obtain required Professional Development credit." at bounding box center [137, 105] width 178 height 13
click at [56, 102] on input "Obtain required Professional Development credit." at bounding box center [51, 105] width 7 height 13
radio input "true"
click at [81, 142] on label "Fulfill a legislative requirement." at bounding box center [107, 135] width 119 height 13
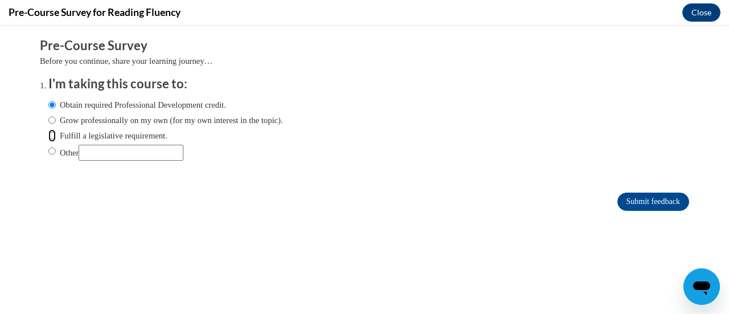
click at [56, 142] on input "Fulfill a legislative requirement." at bounding box center [51, 135] width 7 height 13
radio input "true"
click at [118, 111] on label "Obtain required Professional Development credit." at bounding box center [137, 105] width 178 height 13
click at [56, 111] on input "Obtain required Professional Development credit." at bounding box center [51, 105] width 7 height 13
radio input "true"
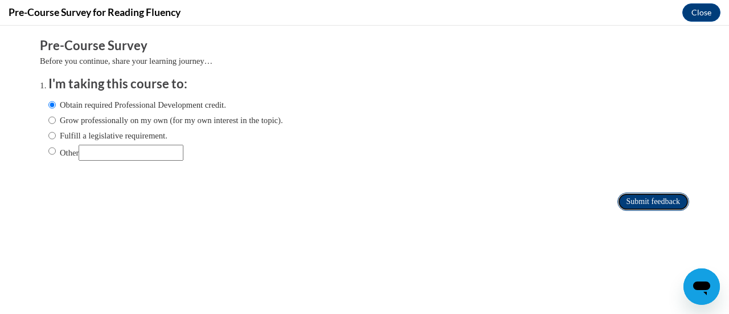
click at [624, 201] on input "Submit feedback" at bounding box center [654, 202] width 72 height 18
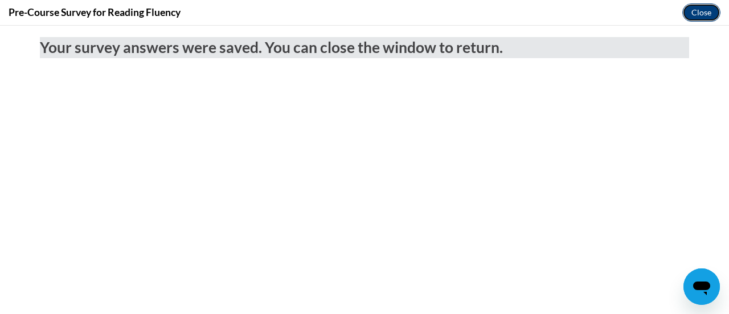
click at [711, 11] on button "Close" at bounding box center [701, 12] width 38 height 18
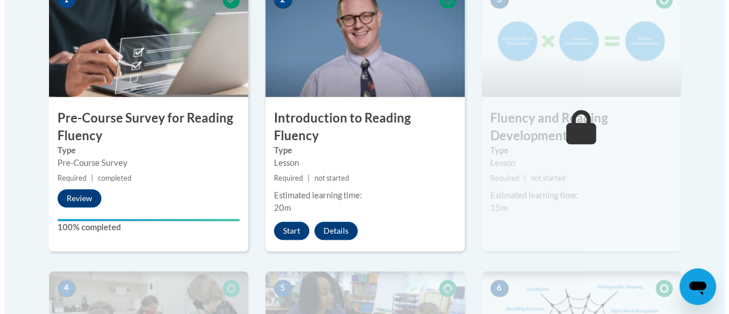
scroll to position [403, 0]
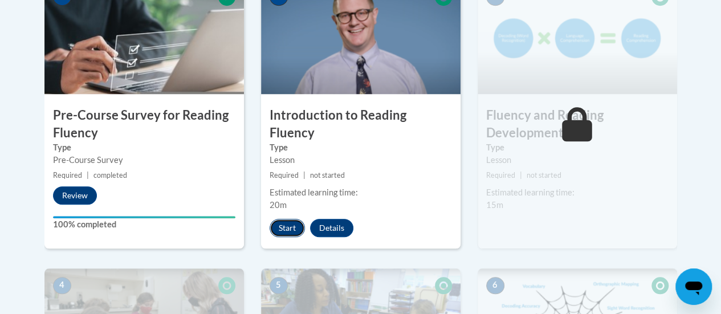
click at [299, 219] on button "Start" at bounding box center [286, 228] width 35 height 18
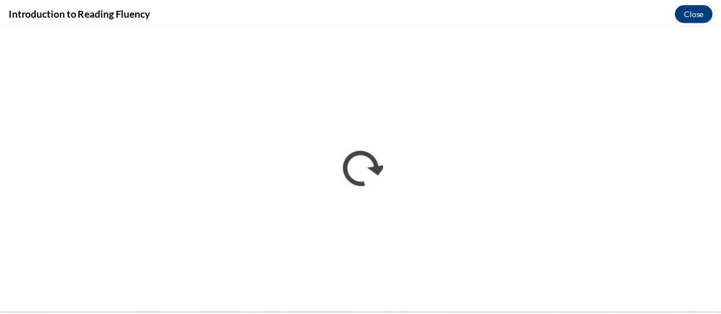
scroll to position [0, 0]
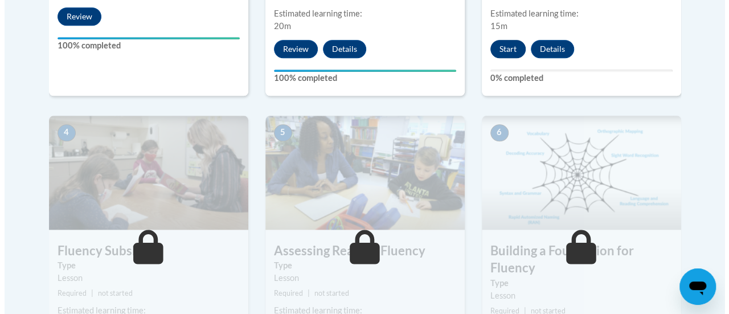
scroll to position [511, 0]
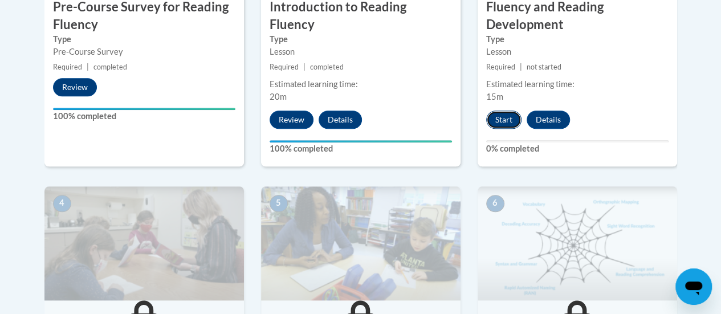
click at [496, 115] on button "Start" at bounding box center [503, 120] width 35 height 18
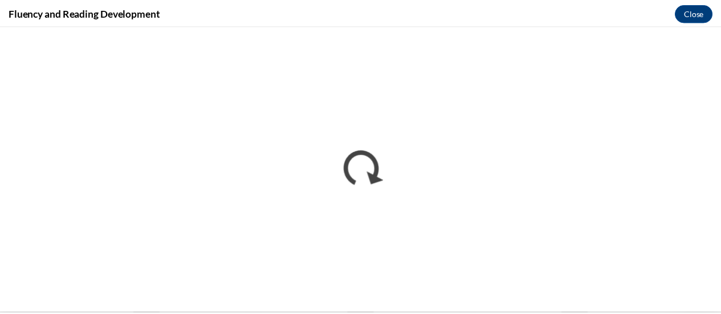
scroll to position [0, 0]
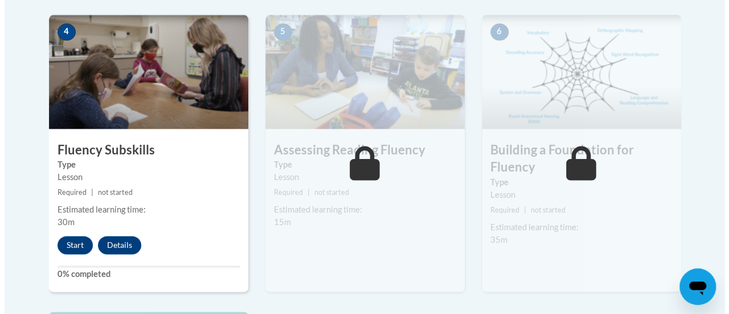
scroll to position [684, 0]
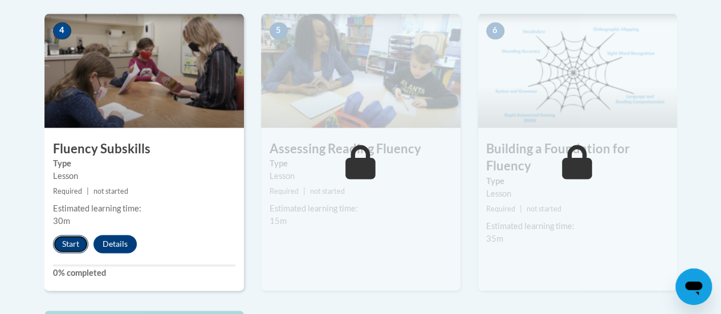
click at [73, 242] on button "Start" at bounding box center [70, 244] width 35 height 18
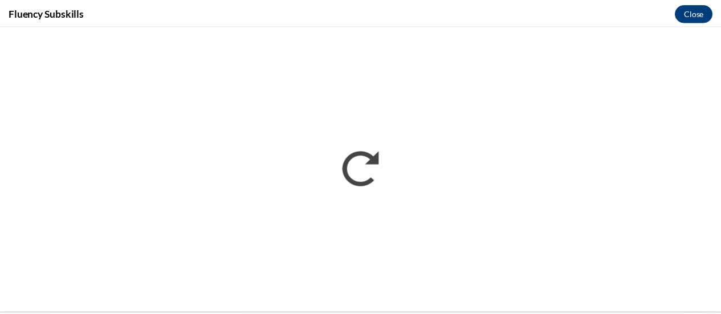
scroll to position [0, 0]
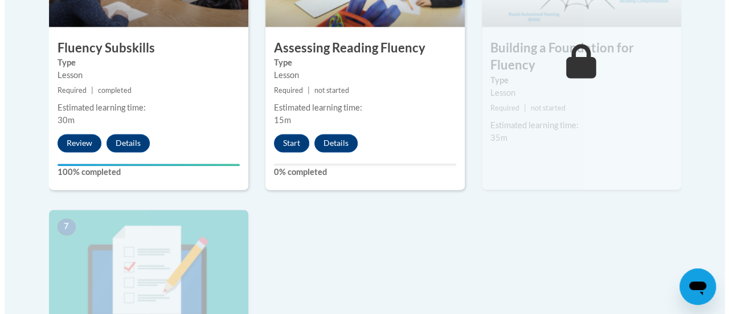
scroll to position [784, 0]
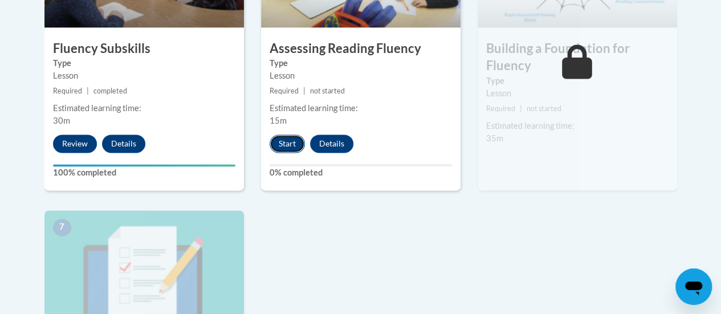
click at [293, 147] on button "Start" at bounding box center [286, 143] width 35 height 18
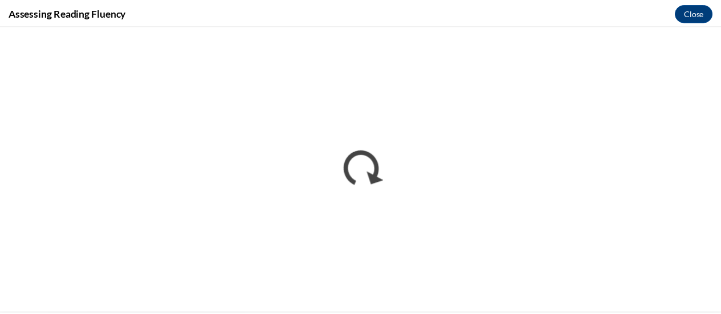
scroll to position [0, 0]
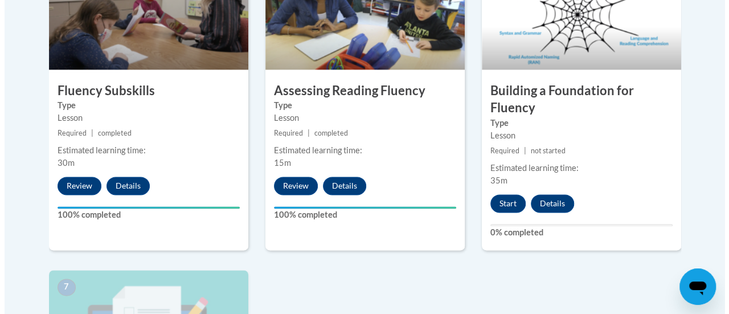
scroll to position [721, 0]
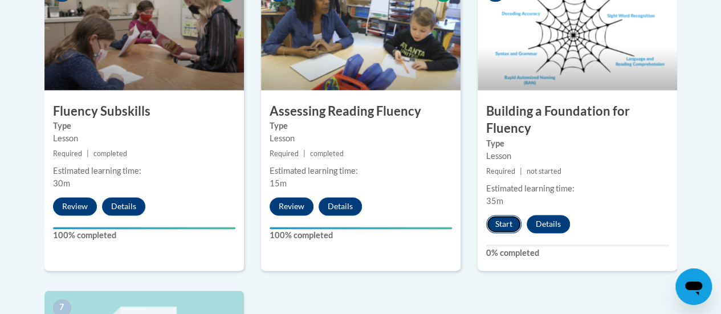
click at [506, 216] on button "Start" at bounding box center [503, 224] width 35 height 18
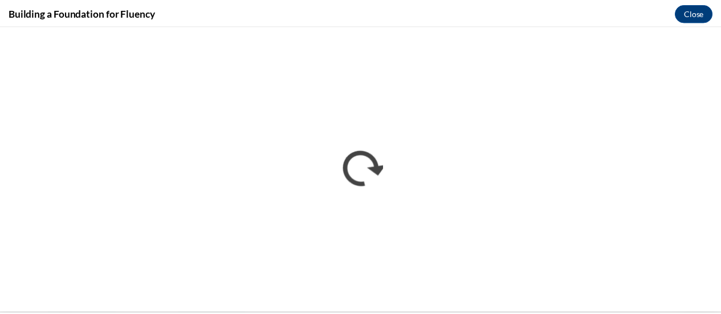
scroll to position [0, 0]
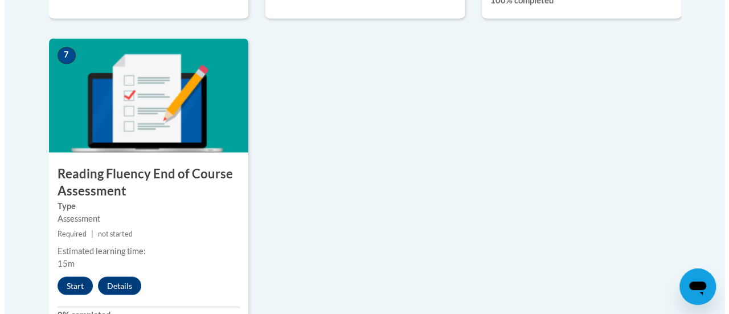
scroll to position [974, 0]
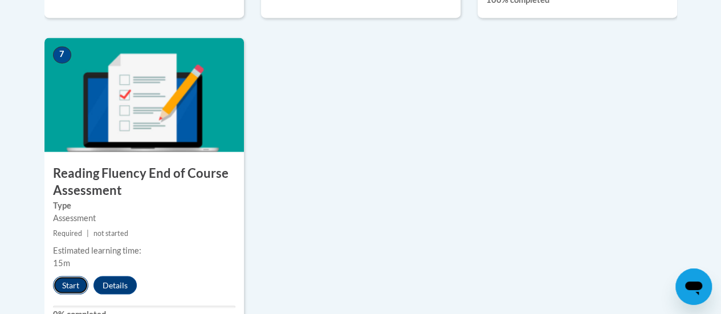
click at [67, 284] on button "Start" at bounding box center [70, 285] width 35 height 18
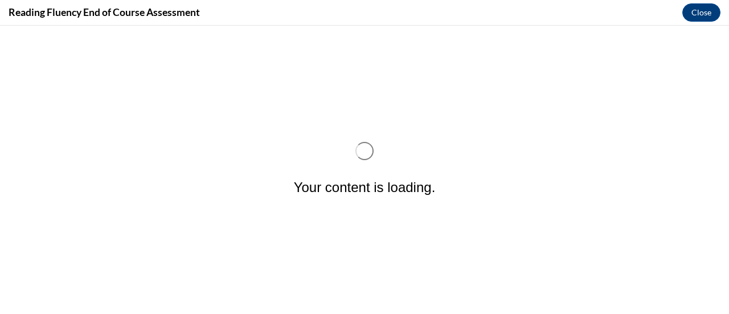
scroll to position [0, 0]
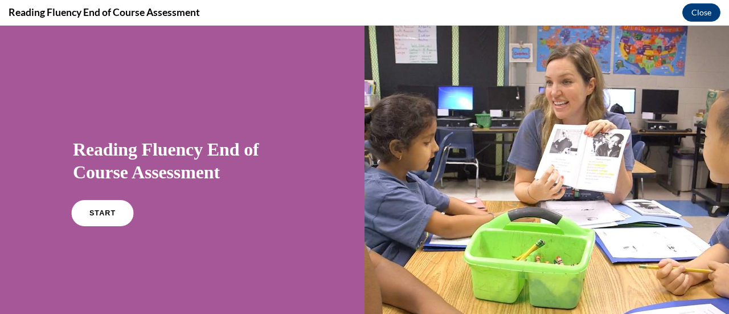
click at [118, 214] on link "START" at bounding box center [102, 213] width 62 height 26
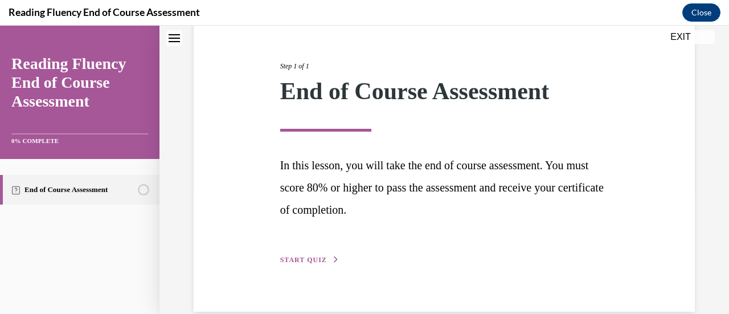
scroll to position [124, 0]
click at [308, 252] on div "Step 1 of 1 End of Course Assessment In this lesson, you will take the end of c…" at bounding box center [445, 149] width 346 height 231
click at [308, 260] on span "START QUIZ" at bounding box center [303, 259] width 47 height 8
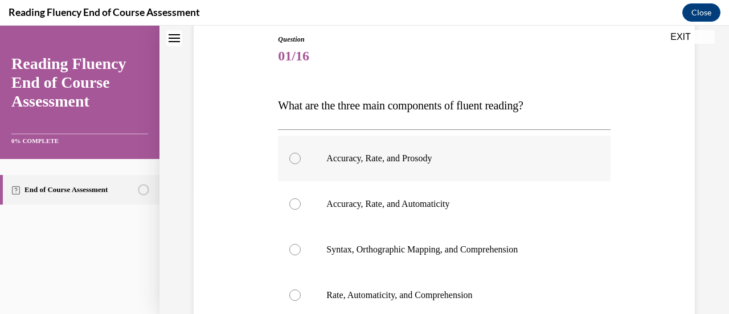
click at [359, 167] on label "Accuracy, Rate, and Prosody" at bounding box center [444, 159] width 332 height 46
click at [301, 164] on input "Accuracy, Rate, and Prosody" at bounding box center [294, 158] width 11 height 11
radio input "true"
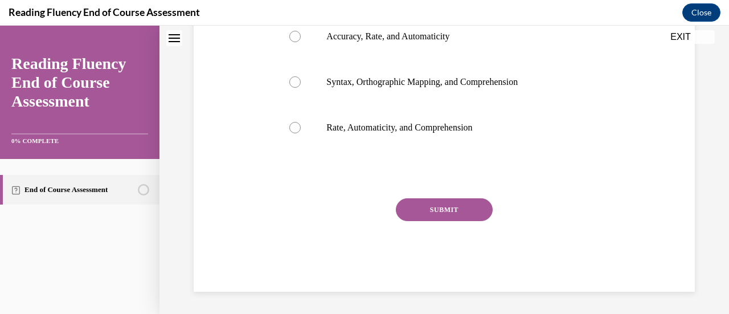
click at [415, 209] on button "SUBMIT" at bounding box center [444, 209] width 97 height 23
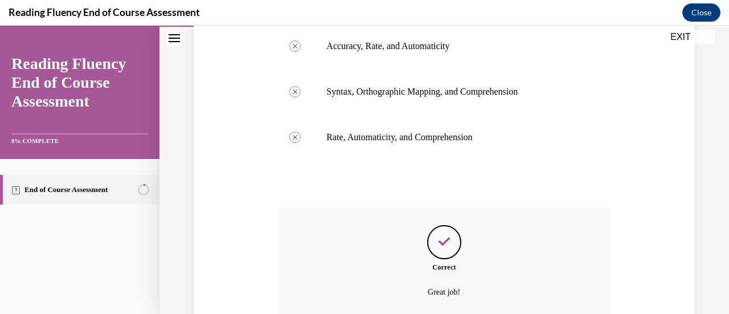
scroll to position [383, 0]
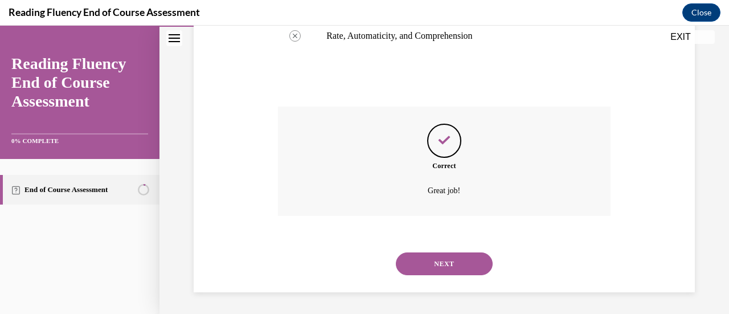
click at [424, 258] on button "NEXT" at bounding box center [444, 263] width 97 height 23
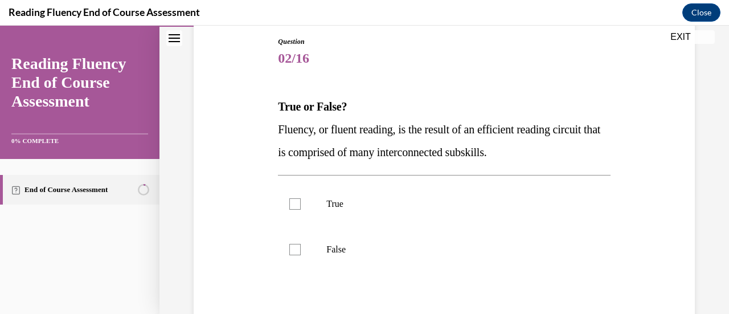
scroll to position [122, 0]
click at [423, 203] on p "True" at bounding box center [453, 203] width 255 height 11
click at [301, 203] on input "True" at bounding box center [294, 203] width 11 height 11
checkbox input "true"
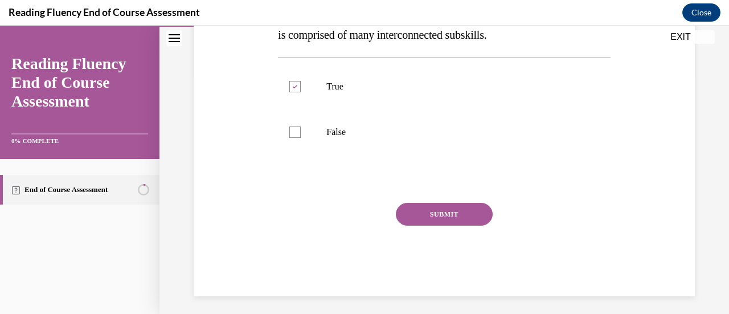
click at [430, 211] on button "SUBMIT" at bounding box center [444, 214] width 97 height 23
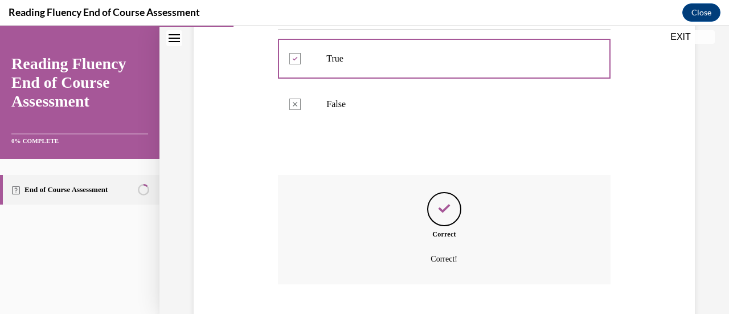
scroll to position [336, 0]
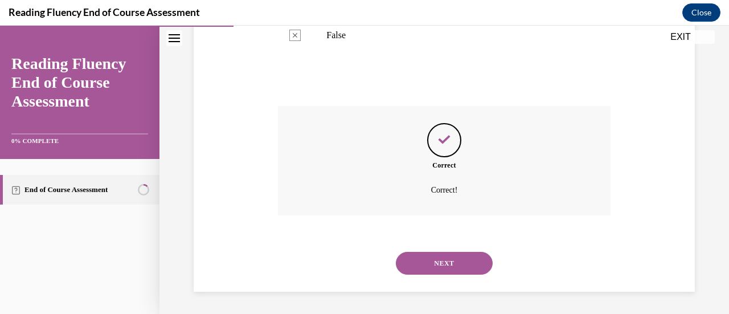
click at [411, 261] on button "NEXT" at bounding box center [444, 263] width 97 height 23
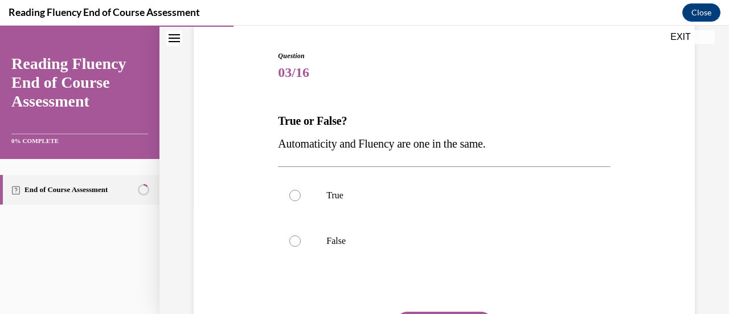
scroll to position [109, 0]
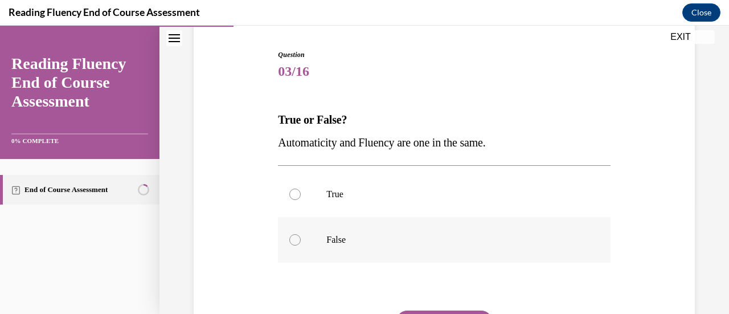
click at [343, 234] on p "False" at bounding box center [453, 239] width 255 height 11
click at [301, 234] on input "False" at bounding box center [294, 239] width 11 height 11
radio input "true"
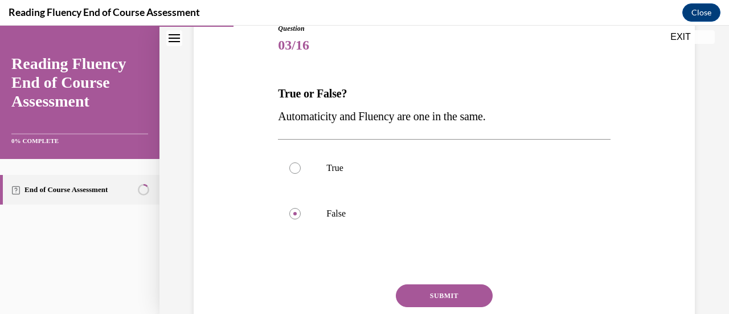
click at [422, 291] on button "SUBMIT" at bounding box center [444, 295] width 97 height 23
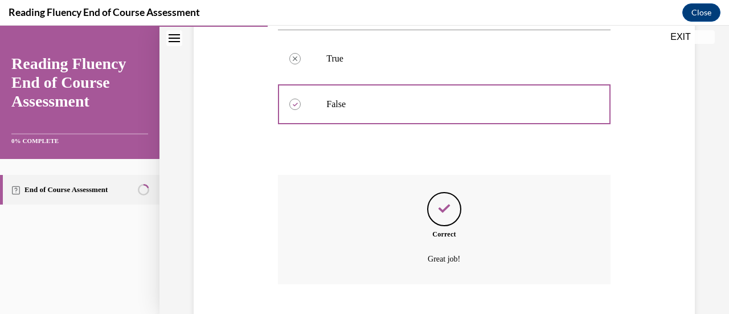
scroll to position [313, 0]
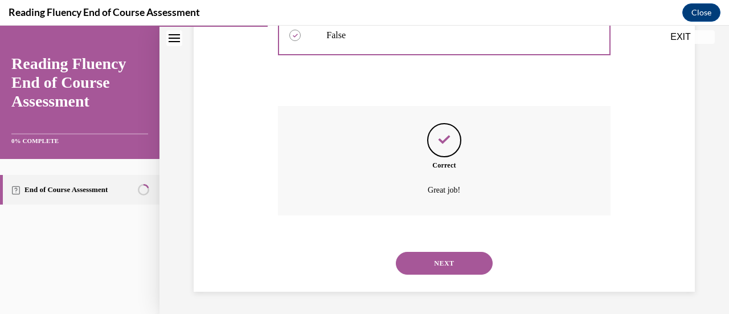
click at [429, 273] on button "NEXT" at bounding box center [444, 263] width 97 height 23
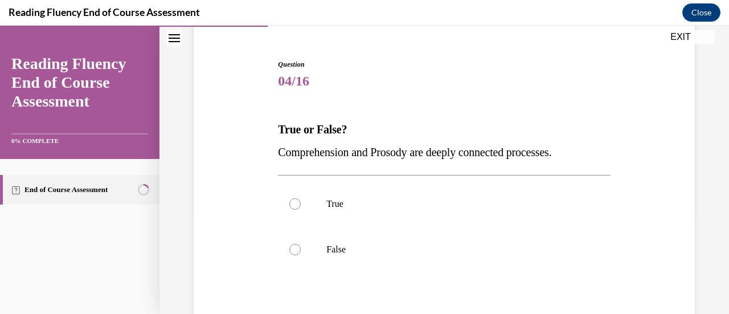
scroll to position [141, 0]
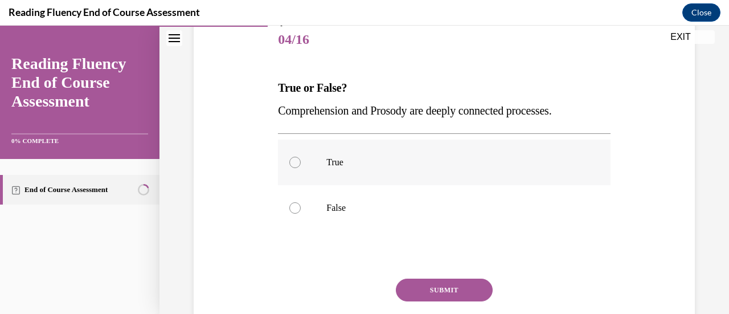
click at [400, 171] on label "True" at bounding box center [444, 163] width 332 height 46
click at [301, 168] on input "True" at bounding box center [294, 162] width 11 height 11
radio input "true"
click at [449, 293] on button "SUBMIT" at bounding box center [444, 290] width 97 height 23
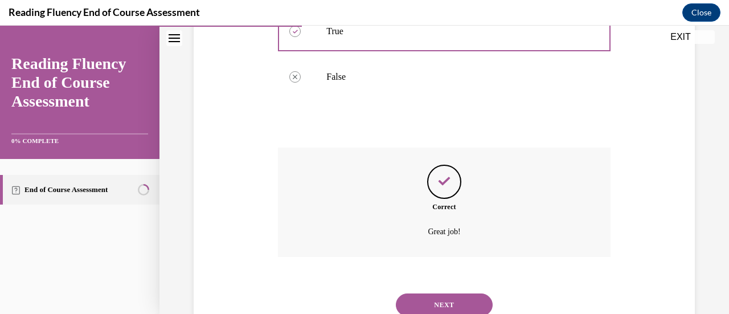
scroll to position [313, 0]
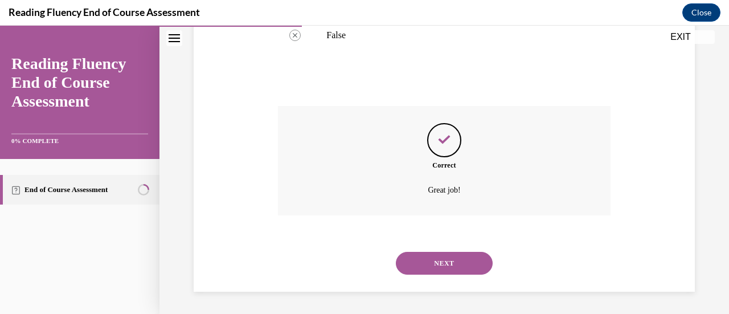
click at [430, 269] on button "NEXT" at bounding box center [444, 263] width 97 height 23
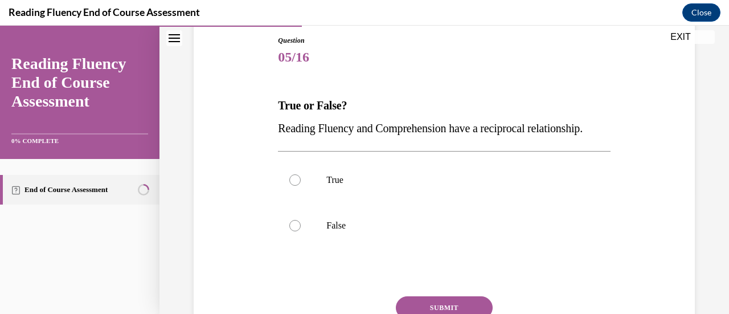
scroll to position [123, 0]
click at [378, 203] on label "True" at bounding box center [444, 180] width 332 height 46
click at [301, 186] on input "True" at bounding box center [294, 179] width 11 height 11
radio input "true"
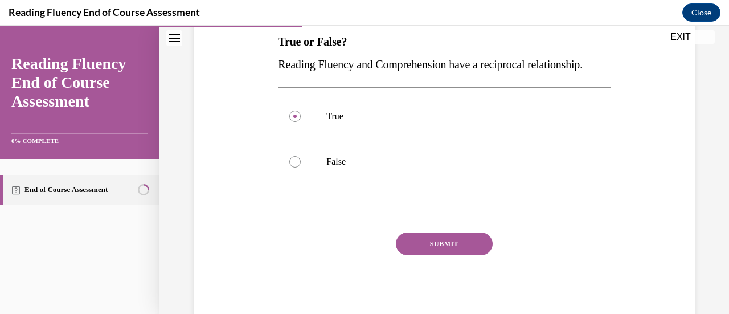
click at [420, 255] on button "SUBMIT" at bounding box center [444, 243] width 97 height 23
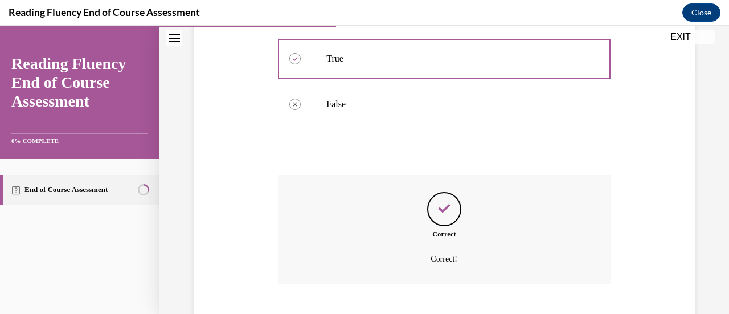
scroll to position [336, 0]
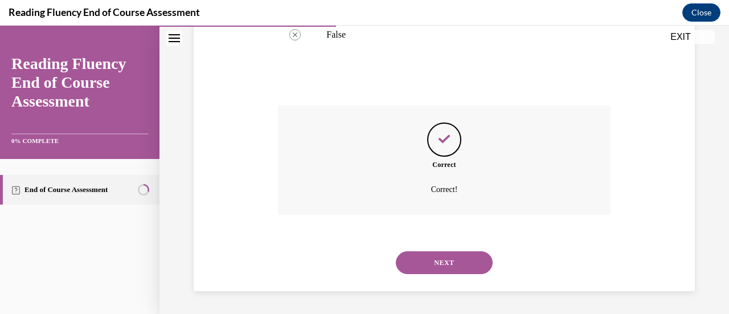
click at [420, 264] on button "NEXT" at bounding box center [444, 262] width 97 height 23
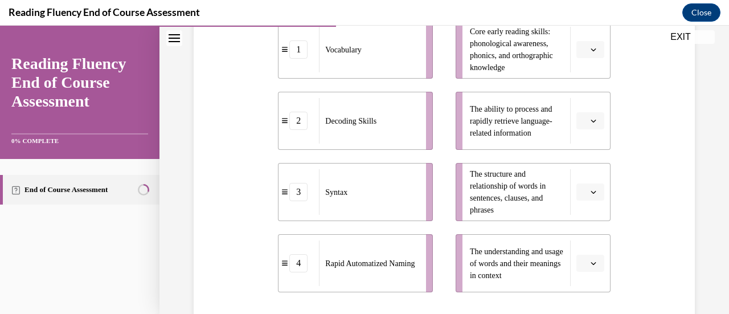
scroll to position [361, 0]
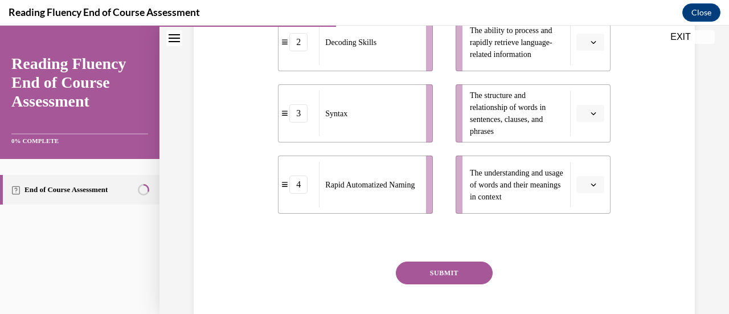
click at [583, 118] on span "Please select an option" at bounding box center [585, 113] width 4 height 11
click at [578, 206] on span "3" at bounding box center [579, 206] width 4 height 9
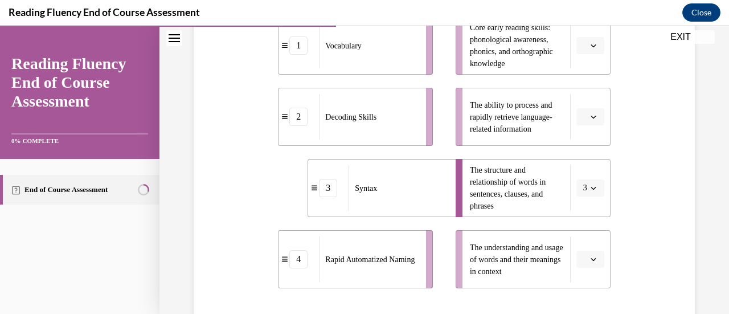
scroll to position [287, 0]
click at [581, 256] on button "button" at bounding box center [591, 258] width 28 height 17
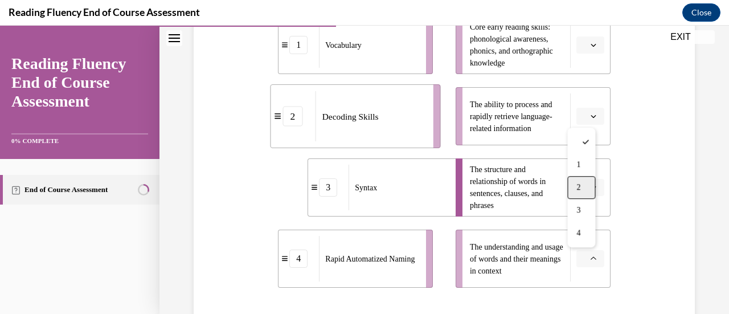
click at [579, 187] on span "2" at bounding box center [579, 187] width 4 height 9
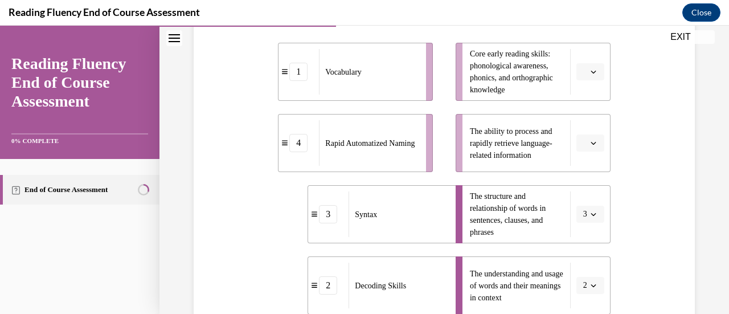
scroll to position [277, 0]
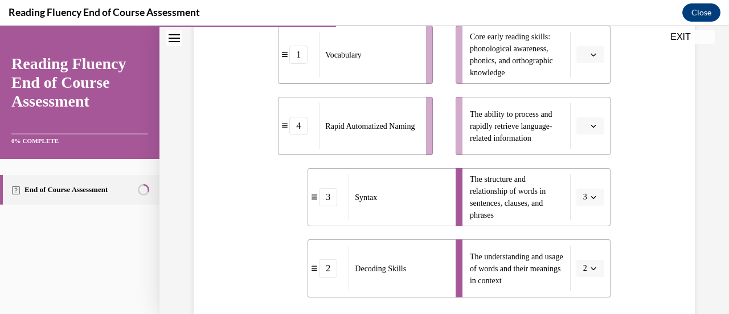
click at [583, 123] on span "Please select an option" at bounding box center [585, 125] width 4 height 11
click at [578, 176] on span "1" at bounding box center [579, 173] width 4 height 9
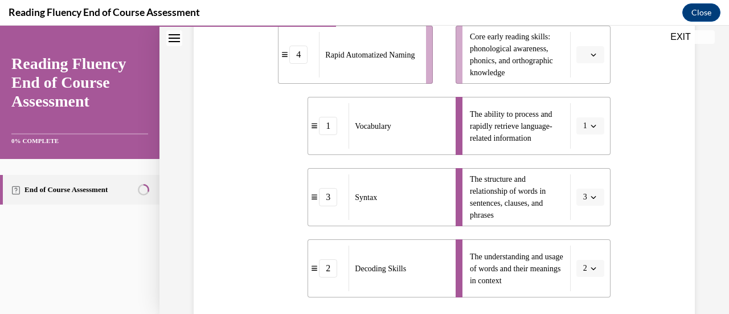
click at [582, 61] on button "button" at bounding box center [591, 54] width 28 height 17
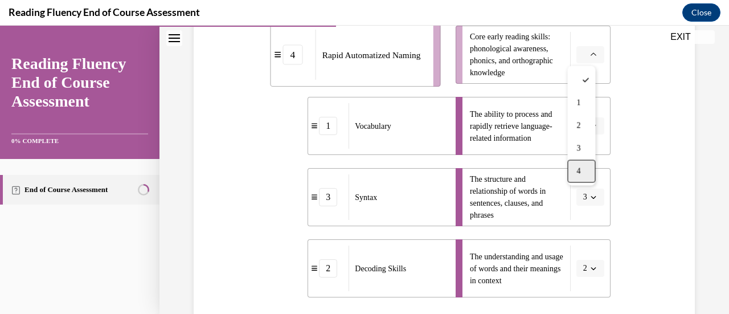
click at [584, 170] on div "4" at bounding box center [581, 171] width 28 height 23
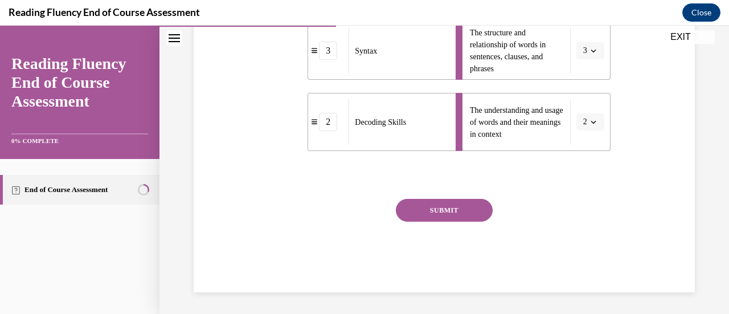
scroll to position [424, 0]
click at [467, 224] on div "SUBMIT" at bounding box center [444, 226] width 332 height 57
click at [465, 214] on button "SUBMIT" at bounding box center [444, 209] width 97 height 23
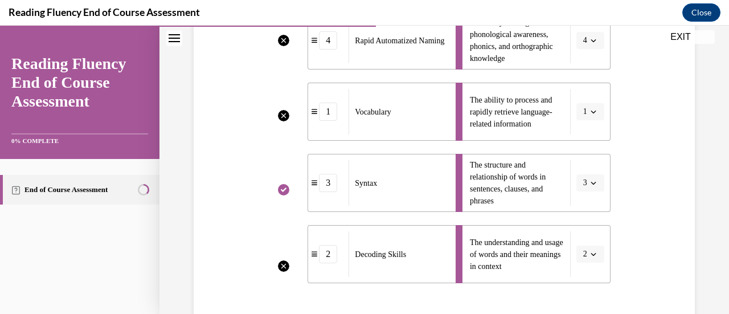
scroll to position [516, 0]
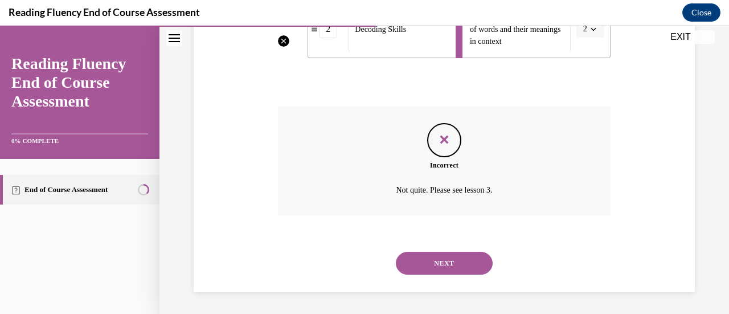
click at [440, 257] on button "NEXT" at bounding box center [444, 263] width 97 height 23
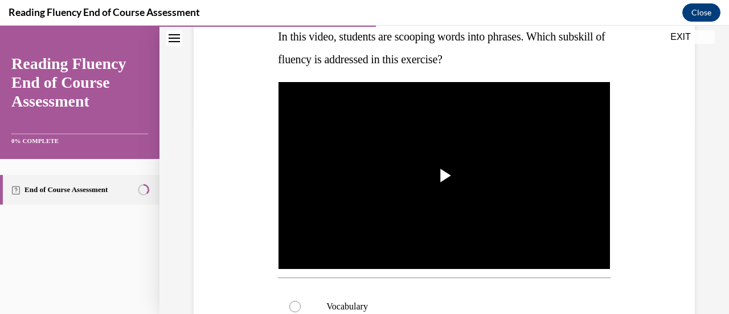
scroll to position [0, 0]
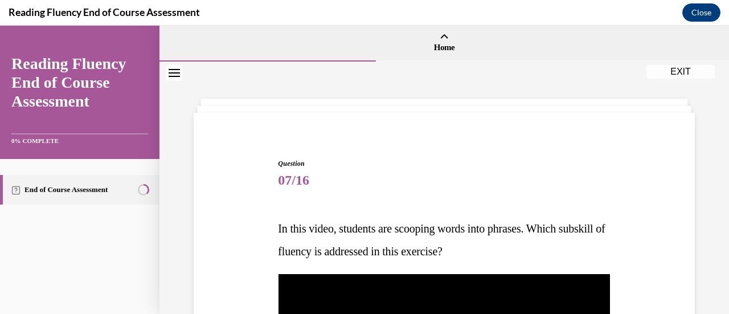
click at [659, 75] on button "EXIT" at bounding box center [681, 72] width 68 height 14
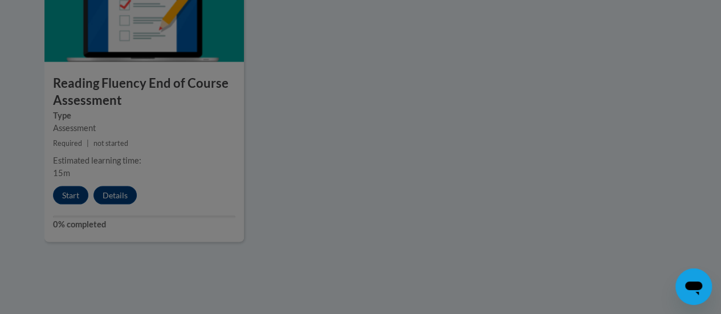
scroll to position [987, 0]
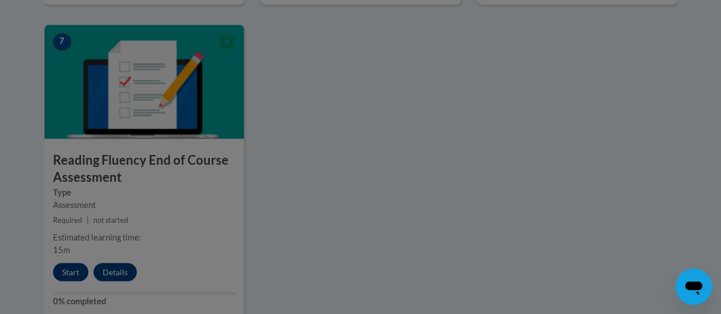
click at [177, 215] on div at bounding box center [360, 157] width 721 height 314
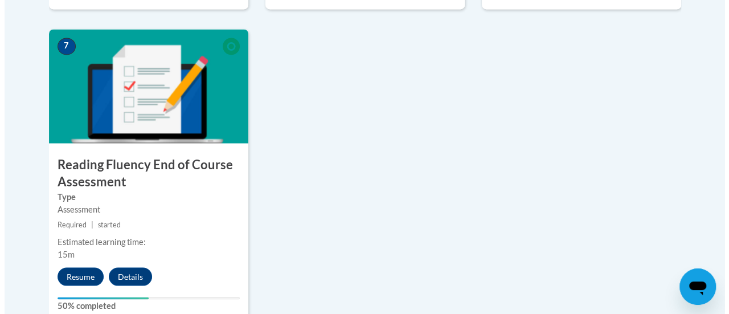
scroll to position [994, 0]
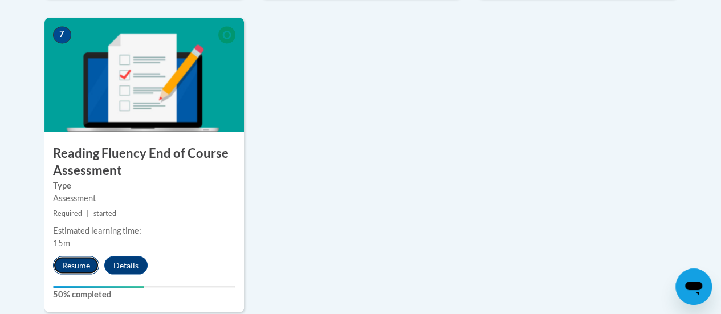
click at [77, 264] on button "Resume" at bounding box center [76, 265] width 46 height 18
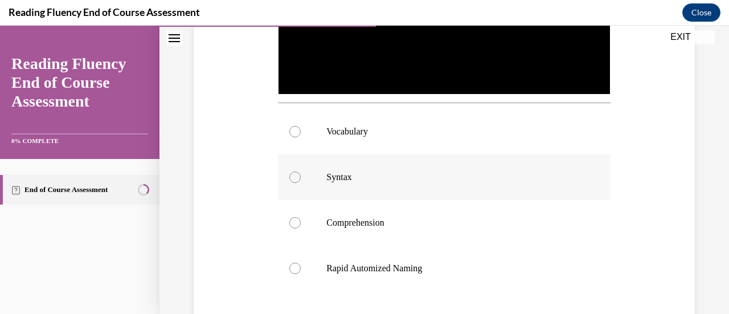
scroll to position [378, 0]
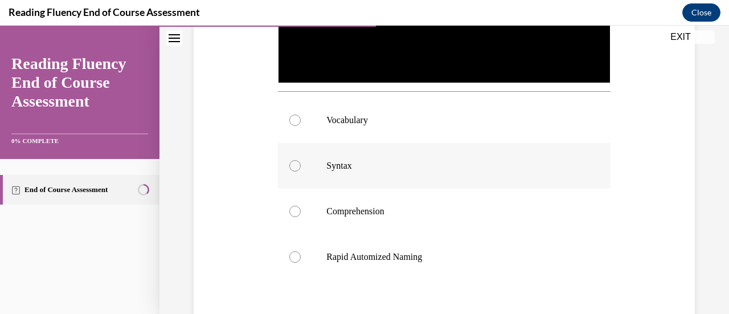
click at [309, 170] on label "Syntax" at bounding box center [444, 166] width 332 height 46
click at [301, 170] on input "Syntax" at bounding box center [294, 165] width 11 height 11
radio input "true"
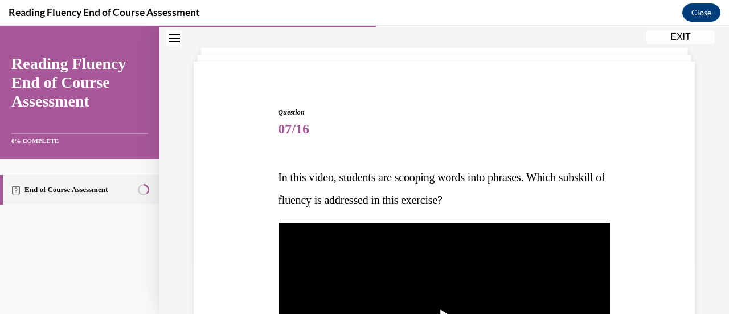
scroll to position [52, 0]
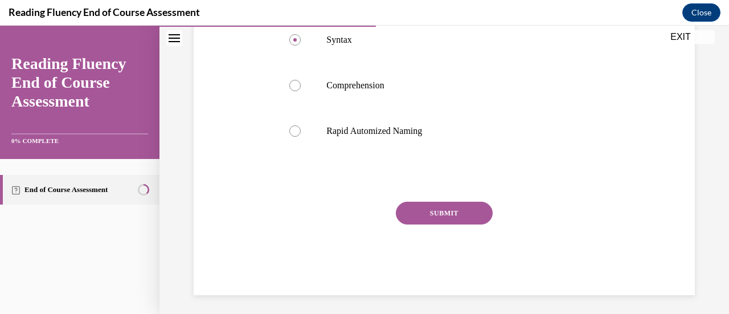
click at [423, 209] on button "SUBMIT" at bounding box center [444, 213] width 97 height 23
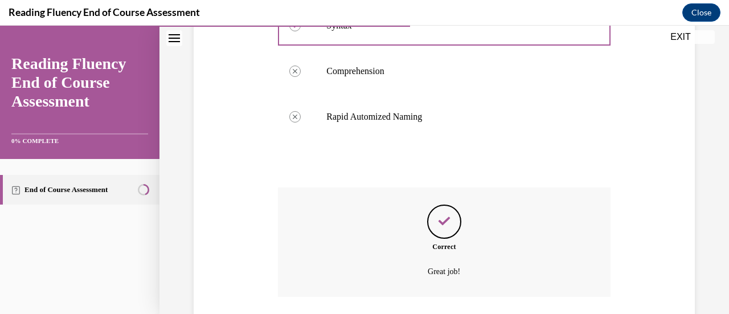
scroll to position [596, 0]
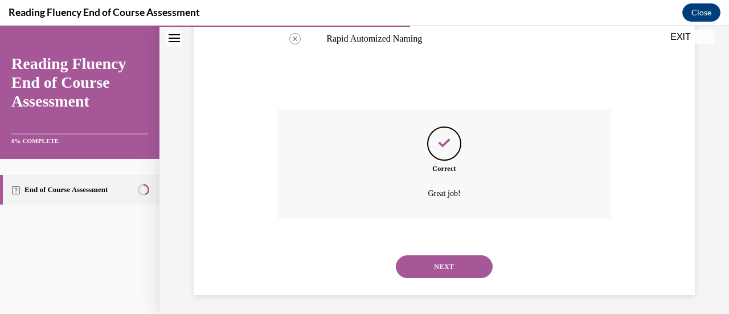
click at [427, 256] on button "NEXT" at bounding box center [444, 266] width 97 height 23
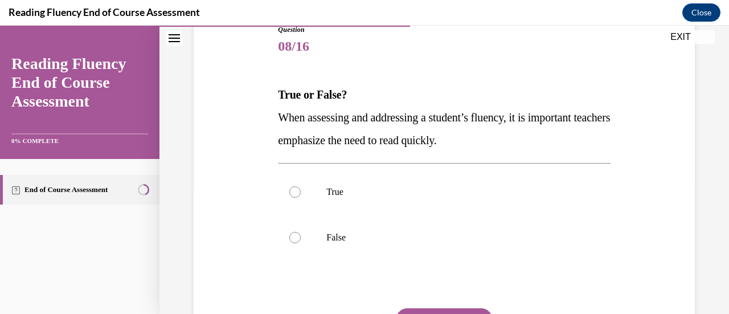
scroll to position [102, 0]
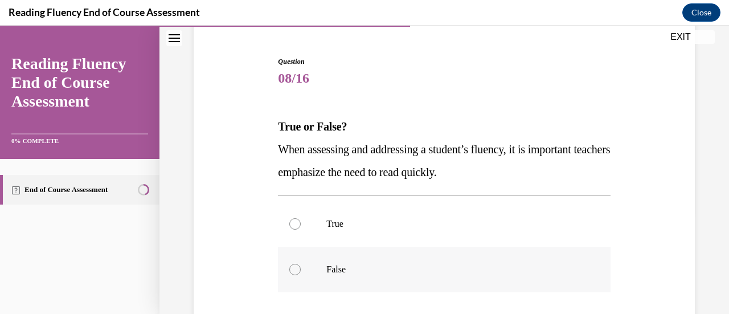
click at [391, 265] on p "False" at bounding box center [453, 269] width 255 height 11
click at [301, 265] on input "False" at bounding box center [294, 269] width 11 height 11
radio input "true"
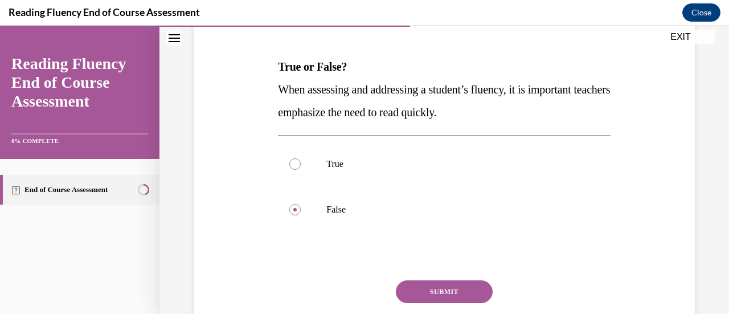
scroll to position [164, 0]
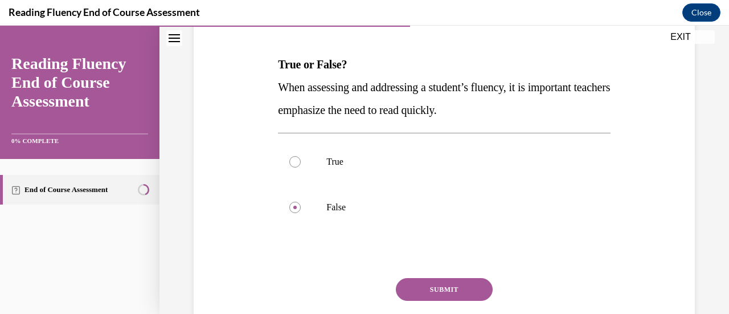
click at [448, 279] on button "SUBMIT" at bounding box center [444, 289] width 97 height 23
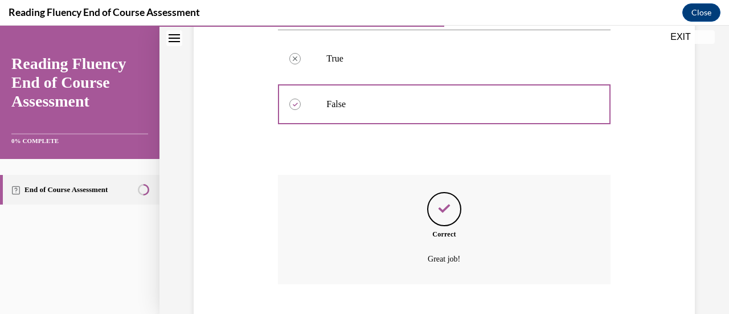
scroll to position [336, 0]
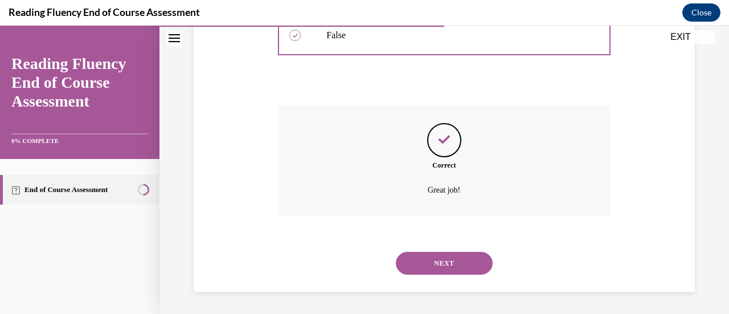
click at [428, 255] on button "NEXT" at bounding box center [444, 263] width 97 height 23
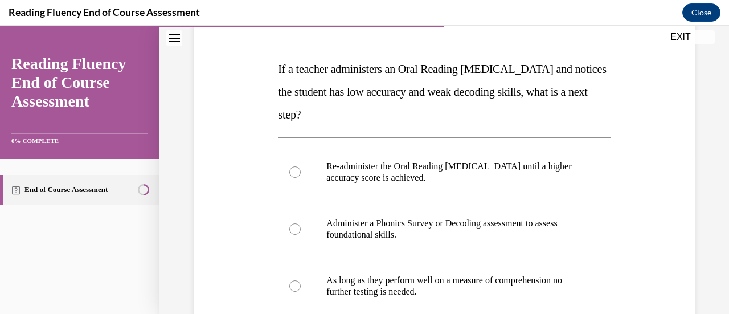
scroll to position [183, 0]
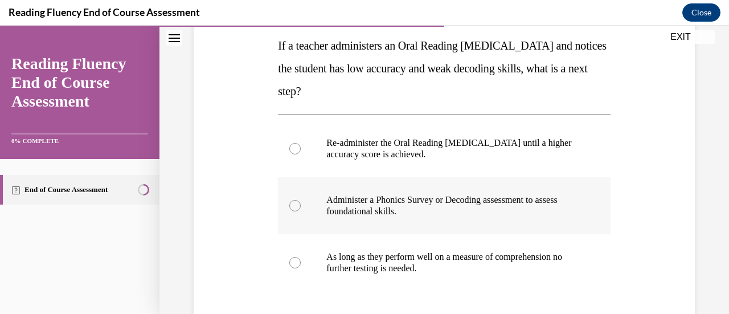
click at [431, 211] on p "Administer a Phonics Survey or Decoding assessment to assess foundational skill…" at bounding box center [453, 205] width 255 height 23
click at [301, 211] on input "Administer a Phonics Survey or Decoding assessment to assess foundational skill…" at bounding box center [294, 205] width 11 height 11
radio input "true"
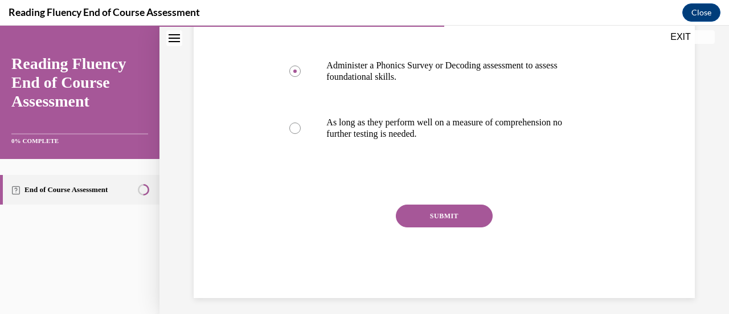
click at [440, 216] on button "SUBMIT" at bounding box center [444, 216] width 97 height 23
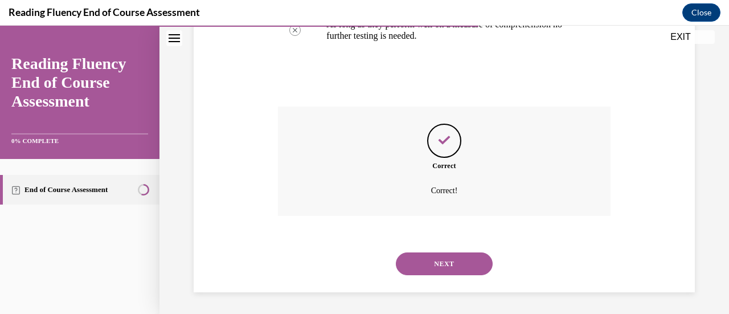
scroll to position [416, 0]
click at [434, 255] on button "NEXT" at bounding box center [444, 263] width 97 height 23
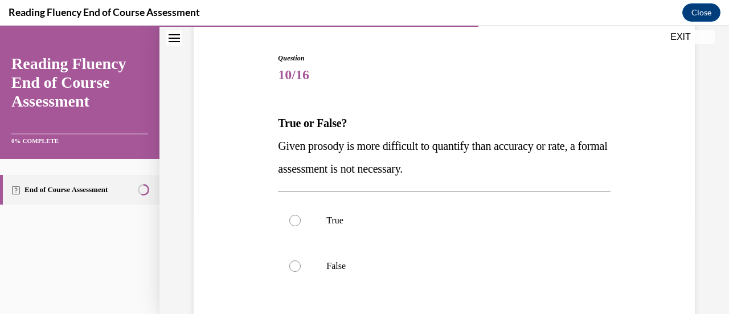
scroll to position [106, 0]
click at [408, 266] on p "False" at bounding box center [453, 265] width 255 height 11
click at [301, 266] on input "False" at bounding box center [294, 265] width 11 height 11
radio input "true"
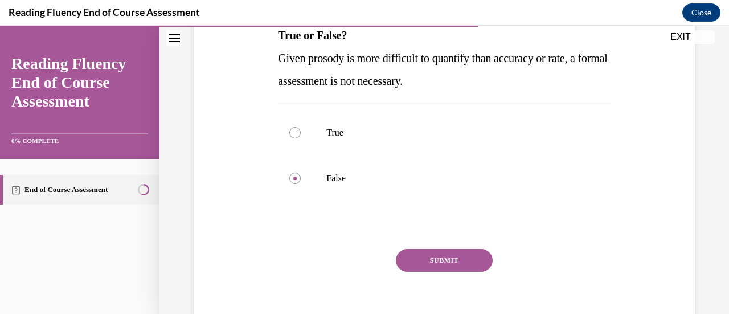
click at [417, 264] on button "SUBMIT" at bounding box center [444, 260] width 97 height 23
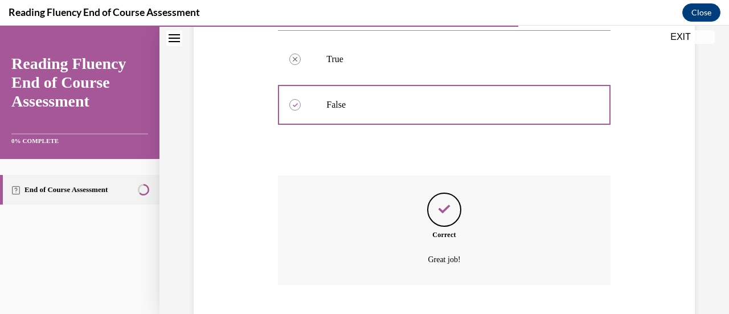
scroll to position [336, 0]
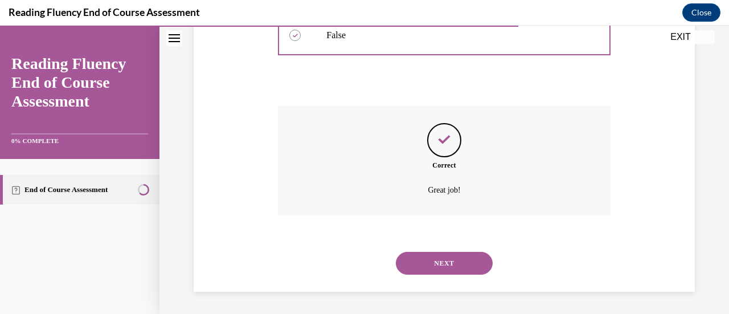
drag, startPoint x: 418, startPoint y: 265, endPoint x: 384, endPoint y: 259, distance: 34.7
click at [384, 259] on div "NEXT" at bounding box center [444, 263] width 332 height 46
click at [420, 266] on button "NEXT" at bounding box center [444, 263] width 97 height 23
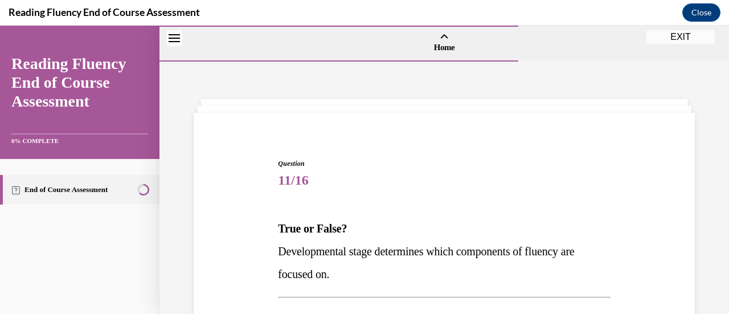
scroll to position [113, 0]
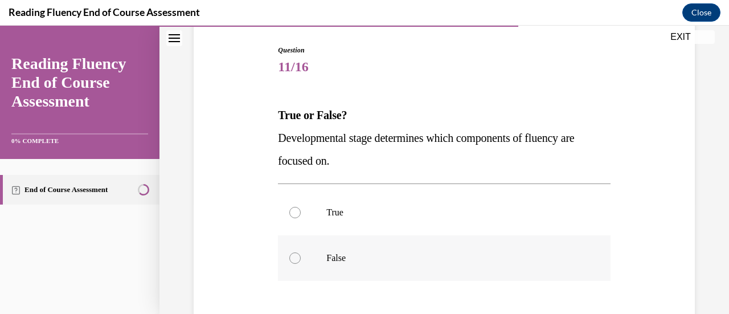
click at [404, 243] on label "False" at bounding box center [444, 258] width 332 height 46
click at [301, 252] on input "False" at bounding box center [294, 257] width 11 height 11
radio input "true"
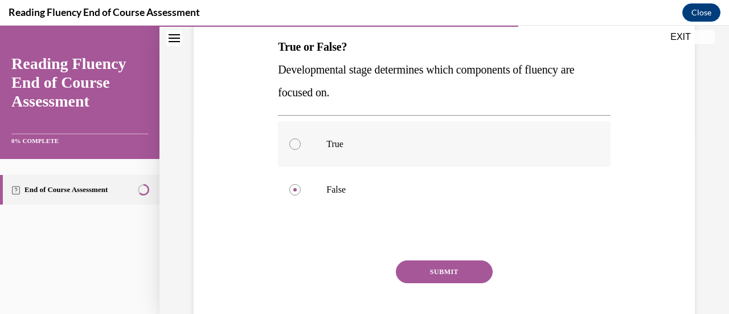
click at [442, 159] on label "True" at bounding box center [444, 144] width 332 height 46
click at [301, 150] on input "True" at bounding box center [294, 143] width 11 height 11
radio input "true"
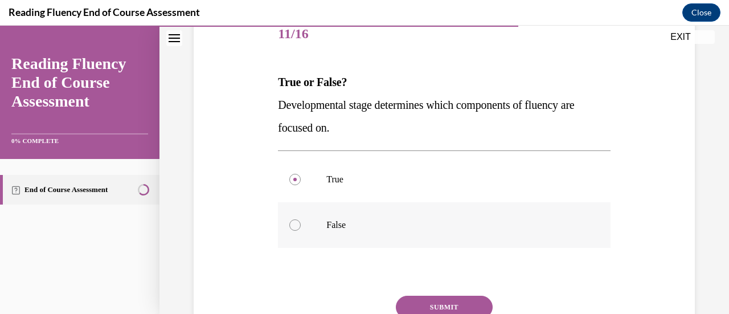
scroll to position [174, 0]
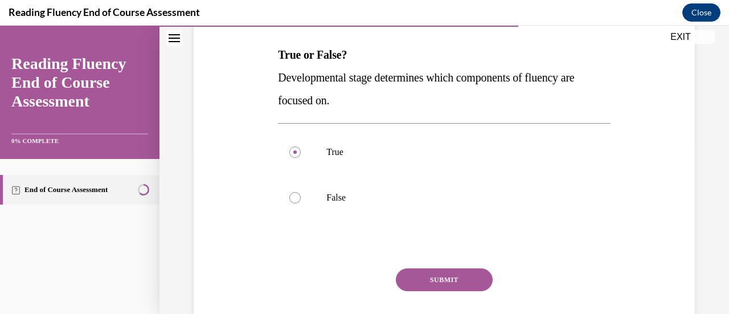
click at [443, 277] on button "SUBMIT" at bounding box center [444, 279] width 97 height 23
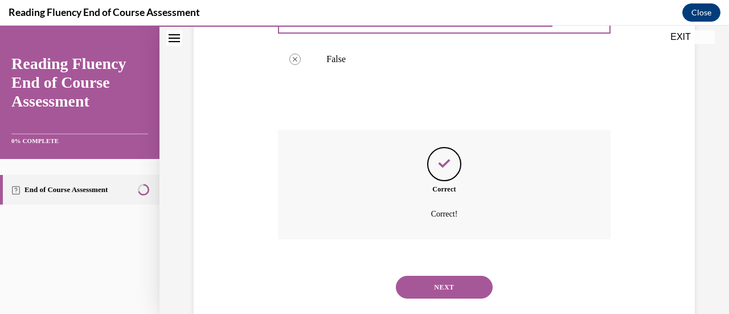
scroll to position [336, 0]
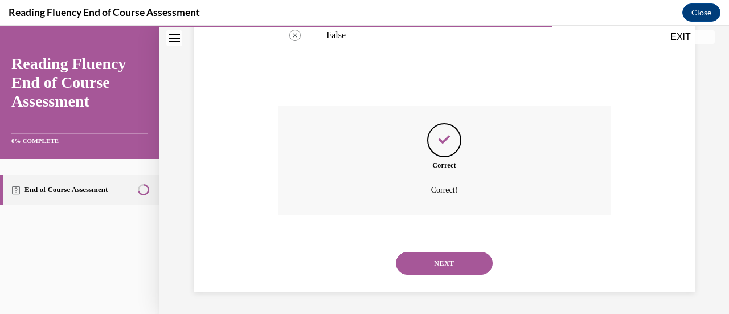
click at [426, 259] on button "NEXT" at bounding box center [444, 263] width 97 height 23
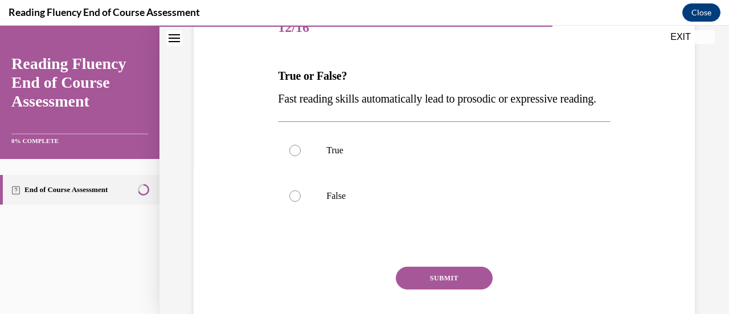
scroll to position [154, 0]
click at [312, 217] on label "False" at bounding box center [444, 195] width 332 height 46
click at [301, 201] on input "False" at bounding box center [294, 194] width 11 height 11
radio input "true"
click at [427, 288] on button "SUBMIT" at bounding box center [444, 276] width 97 height 23
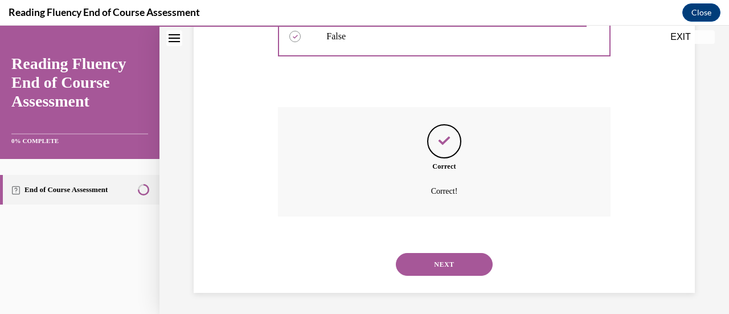
scroll to position [336, 0]
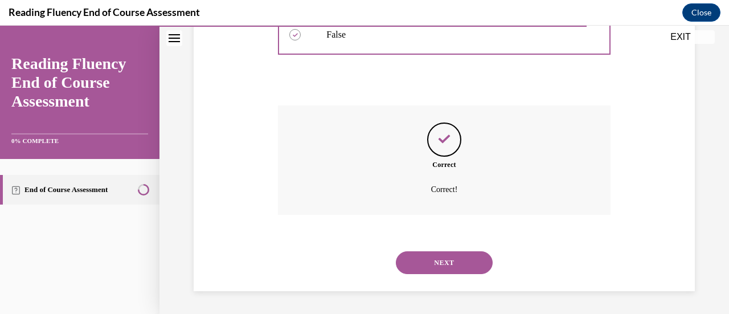
click at [431, 269] on button "NEXT" at bounding box center [444, 262] width 97 height 23
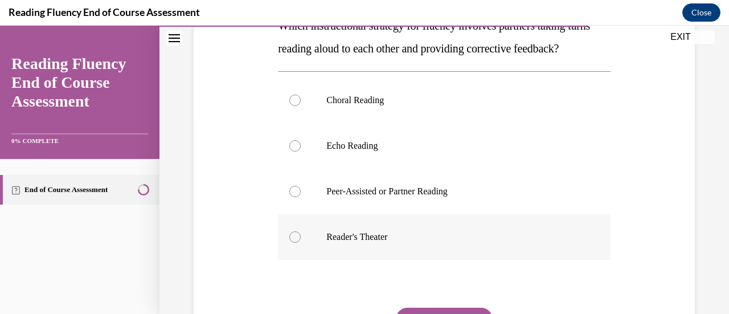
scroll to position [194, 0]
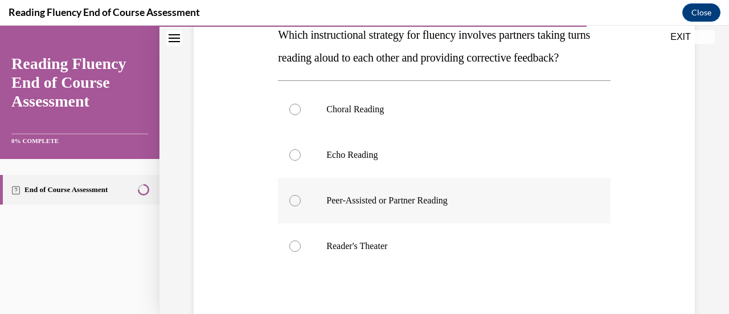
click at [438, 223] on label "Peer-Assisted or Partner Reading" at bounding box center [444, 201] width 332 height 46
click at [301, 206] on input "Peer-Assisted or Partner Reading" at bounding box center [294, 200] width 11 height 11
radio input "true"
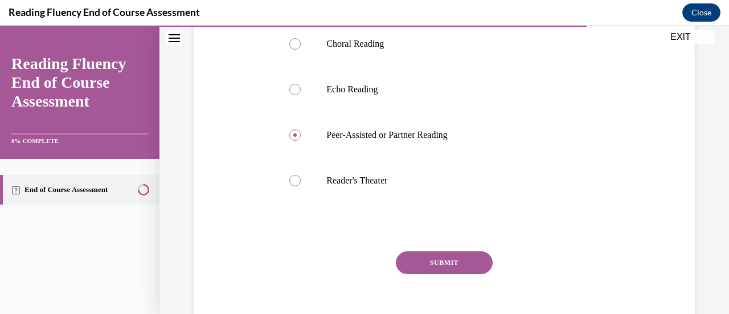
scroll to position [264, 0]
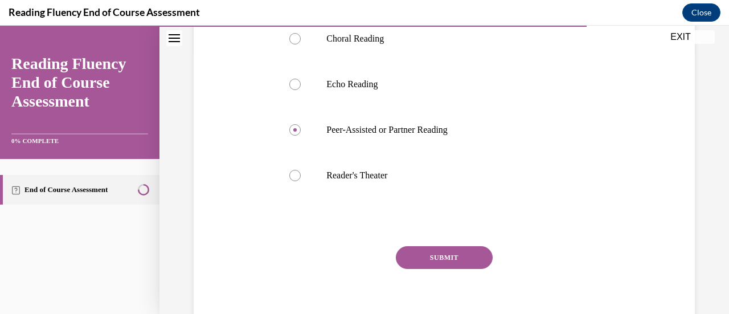
click at [442, 269] on button "SUBMIT" at bounding box center [444, 257] width 97 height 23
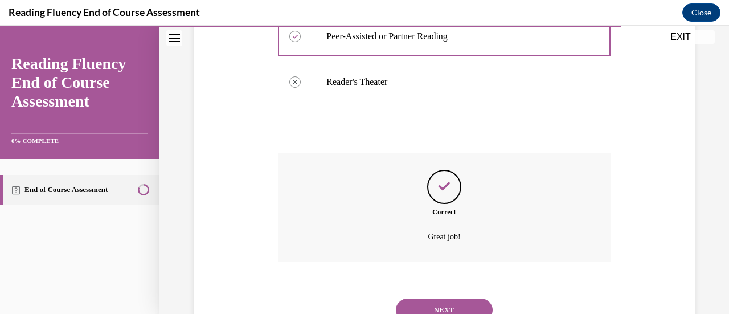
scroll to position [427, 0]
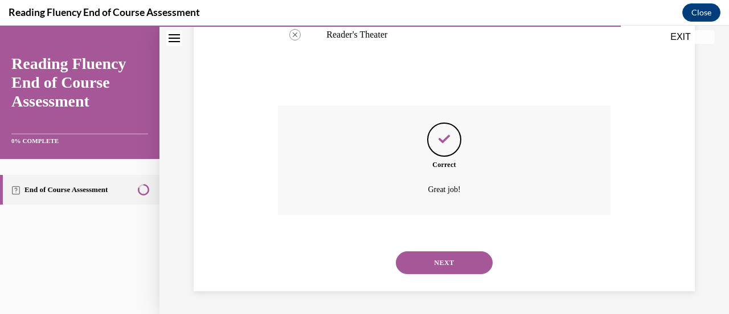
click at [436, 259] on button "NEXT" at bounding box center [444, 262] width 97 height 23
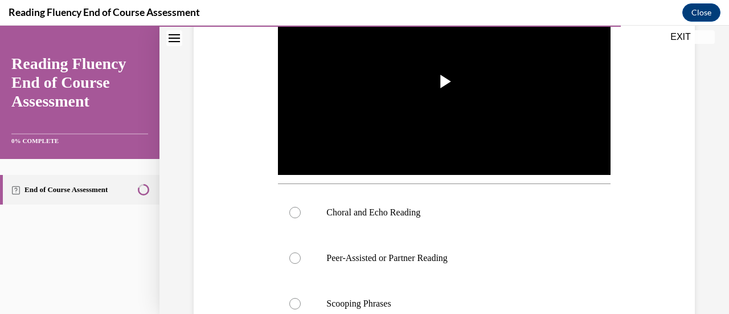
scroll to position [287, 0]
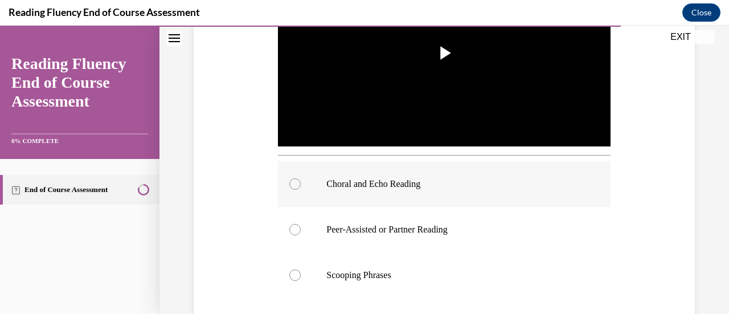
click at [424, 189] on label "Choral and Echo Reading" at bounding box center [444, 184] width 332 height 46
click at [301, 189] on input "Choral and Echo Reading" at bounding box center [294, 183] width 11 height 11
radio input "true"
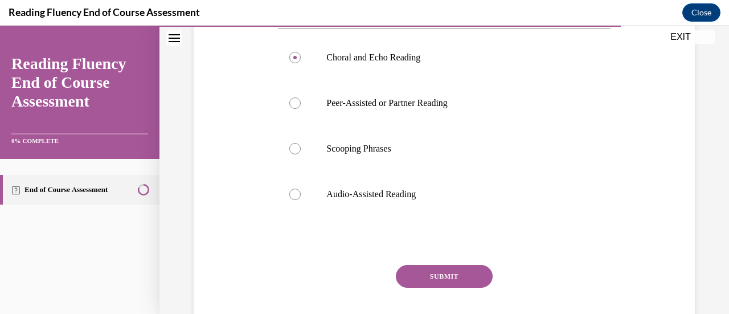
click at [442, 268] on button "SUBMIT" at bounding box center [444, 276] width 97 height 23
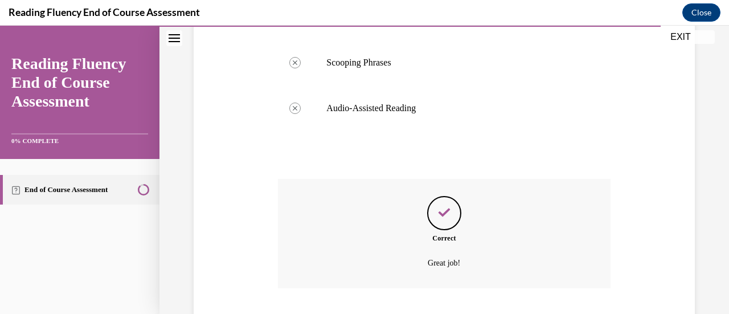
scroll to position [596, 0]
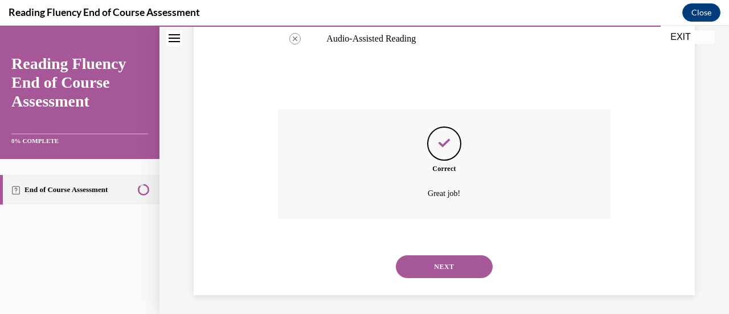
click at [428, 255] on button "NEXT" at bounding box center [444, 266] width 97 height 23
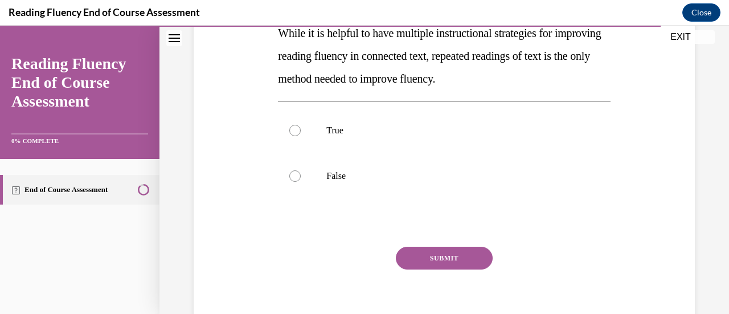
scroll to position [182, 0]
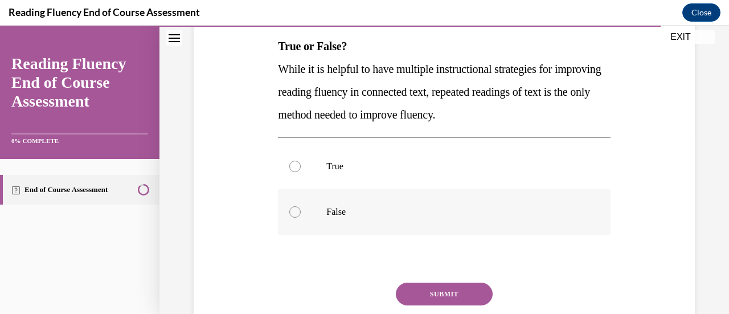
click at [377, 197] on label "False" at bounding box center [444, 212] width 332 height 46
click at [301, 206] on input "False" at bounding box center [294, 211] width 11 height 11
radio input "true"
click at [440, 283] on button "SUBMIT" at bounding box center [444, 294] width 97 height 23
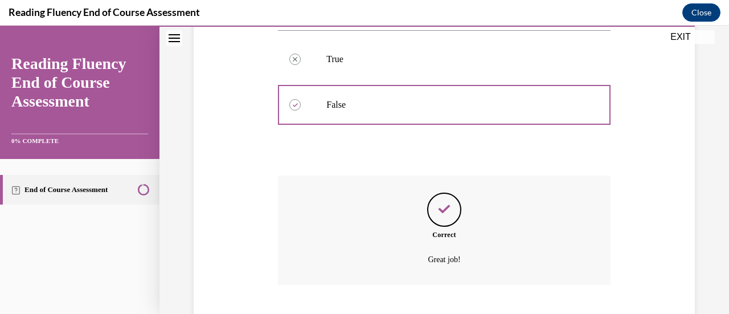
scroll to position [359, 0]
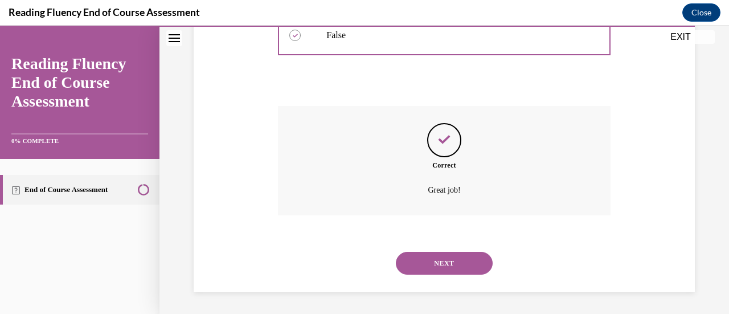
click at [440, 265] on button "NEXT" at bounding box center [444, 263] width 97 height 23
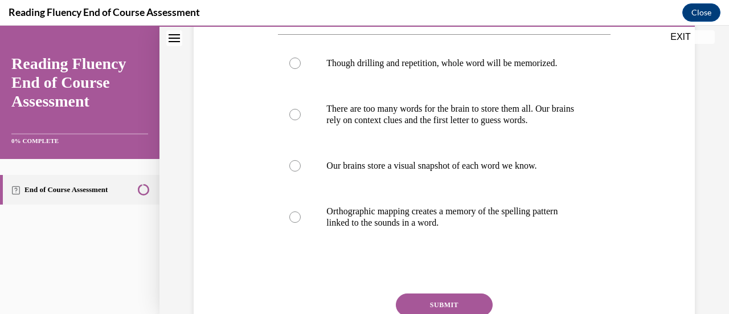
scroll to position [218, 0]
click at [416, 234] on label "Orthographic mapping creates a memory of the spelling pattern linked to the sou…" at bounding box center [444, 216] width 332 height 57
click at [301, 222] on input "Orthographic mapping creates a memory of the spelling pattern linked to the sou…" at bounding box center [294, 216] width 11 height 11
radio input "true"
click at [422, 295] on button "SUBMIT" at bounding box center [444, 304] width 97 height 23
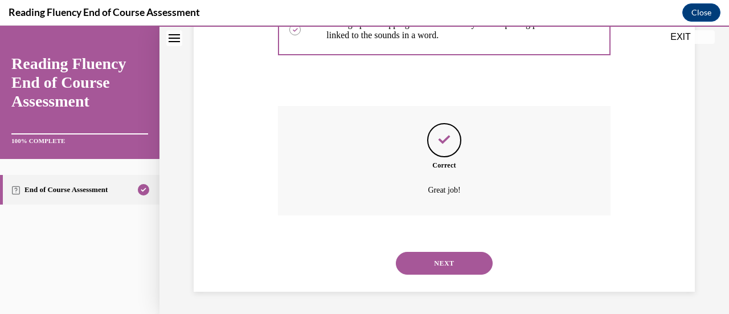
click at [434, 261] on button "NEXT" at bounding box center [444, 263] width 97 height 23
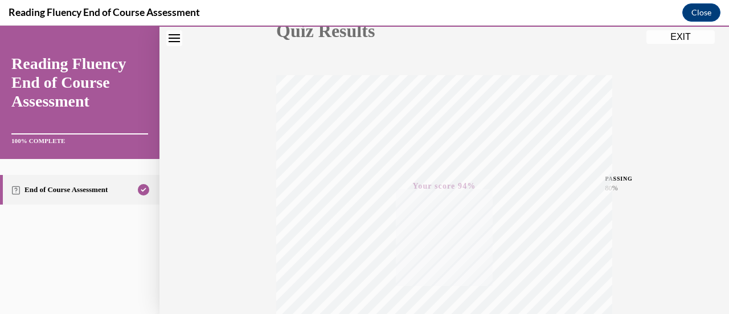
scroll to position [145, 0]
click at [659, 39] on button "EXIT" at bounding box center [681, 37] width 68 height 14
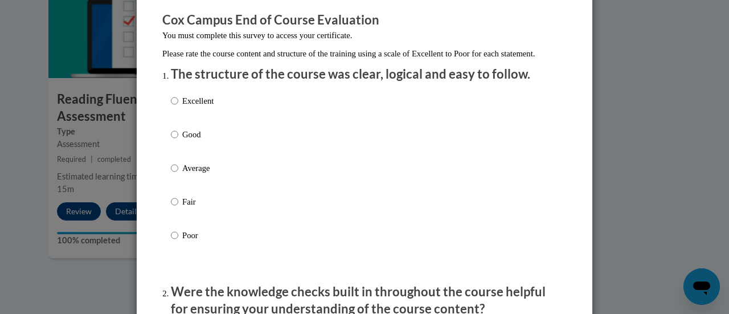
scroll to position [95, 0]
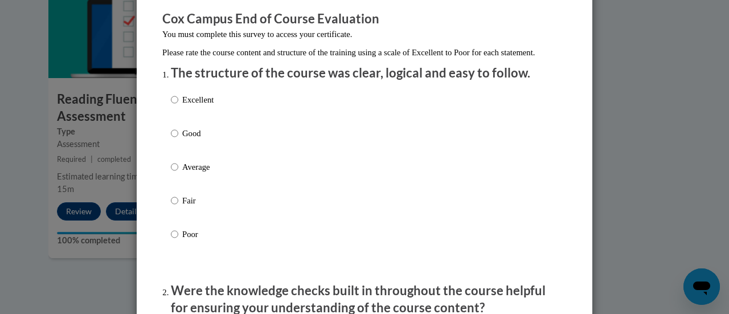
click at [190, 140] on p "Good" at bounding box center [197, 133] width 31 height 13
click at [178, 140] on input "Good" at bounding box center [174, 133] width 7 height 13
radio input "true"
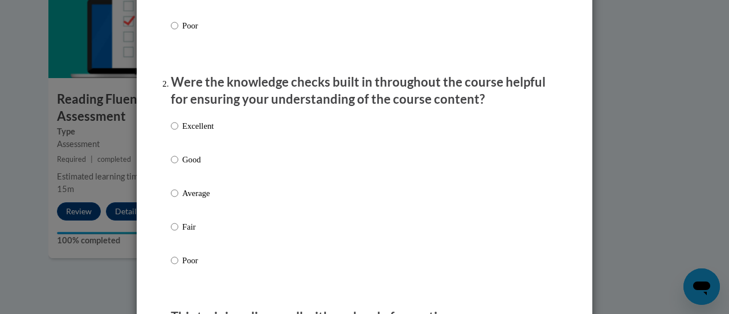
click at [186, 165] on p "Good" at bounding box center [197, 159] width 31 height 13
click at [178, 165] on input "Good" at bounding box center [174, 159] width 7 height 13
radio input "true"
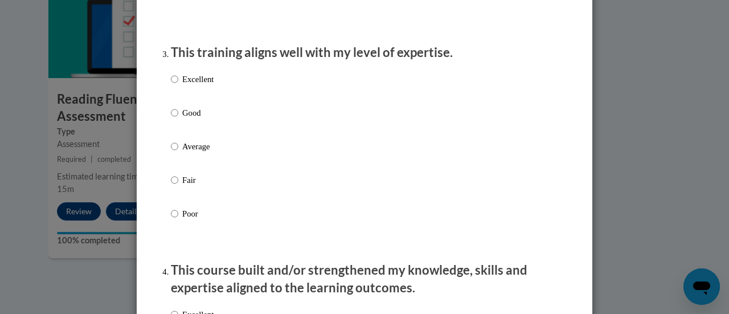
scroll to position [569, 0]
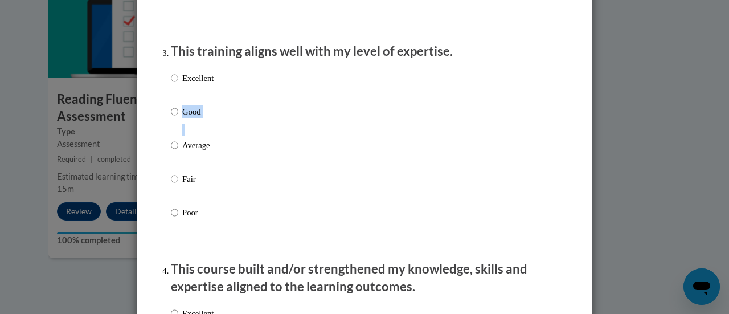
drag, startPoint x: 188, startPoint y: 133, endPoint x: 178, endPoint y: 120, distance: 15.8
click at [178, 120] on label "Good" at bounding box center [192, 120] width 43 height 31
click at [182, 118] on p "Good" at bounding box center [197, 111] width 31 height 13
click at [178, 118] on input "Good" at bounding box center [174, 111] width 7 height 13
radio input "true"
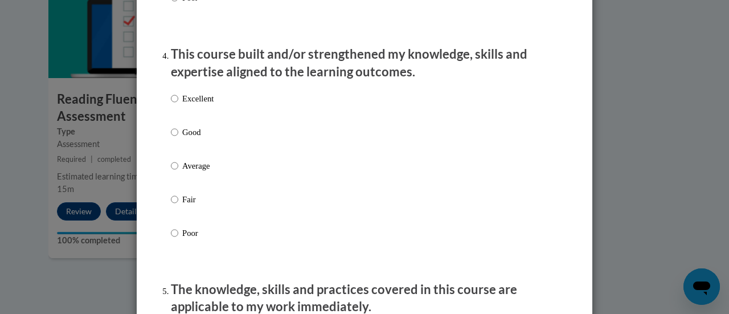
scroll to position [866, 0]
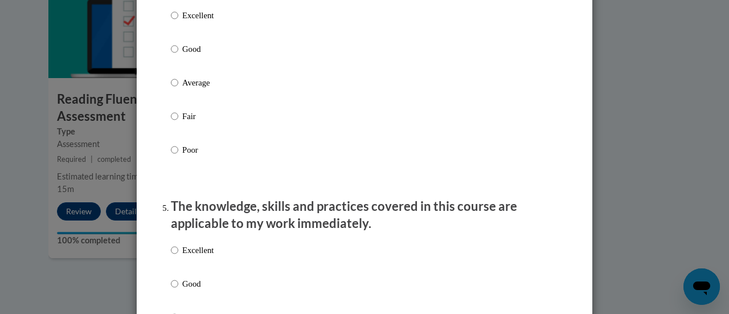
click at [182, 55] on p "Good" at bounding box center [197, 49] width 31 height 13
click at [178, 55] on input "Good" at bounding box center [174, 49] width 7 height 13
radio input "true"
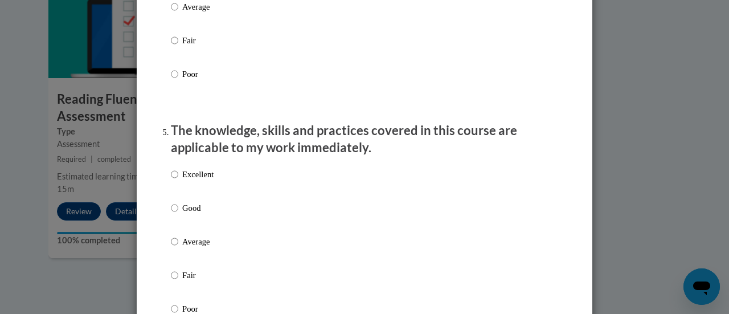
click at [177, 219] on label "Good" at bounding box center [192, 217] width 43 height 31
click at [177, 214] on input "Good" at bounding box center [174, 208] width 7 height 13
radio input "true"
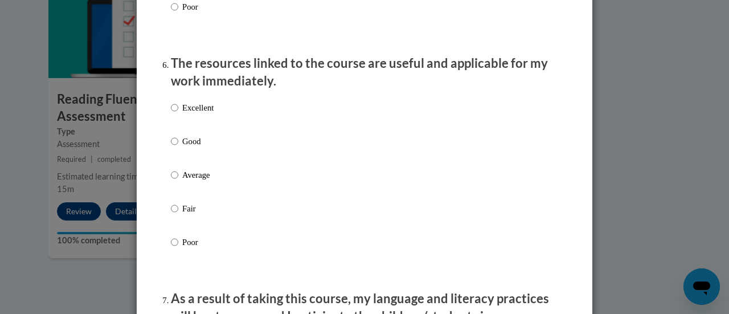
scroll to position [1253, 0]
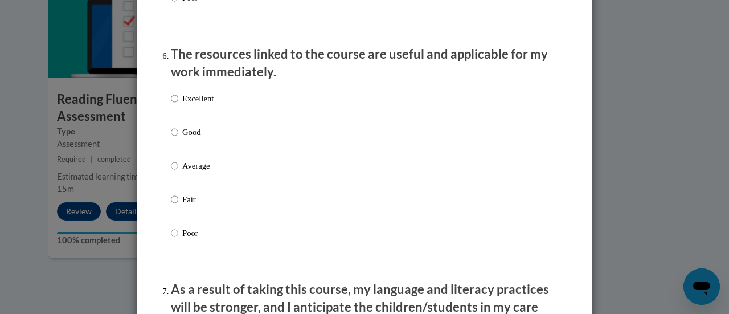
click at [176, 139] on label "Good" at bounding box center [192, 141] width 43 height 31
click at [176, 138] on input "Good" at bounding box center [174, 132] width 7 height 13
radio input "true"
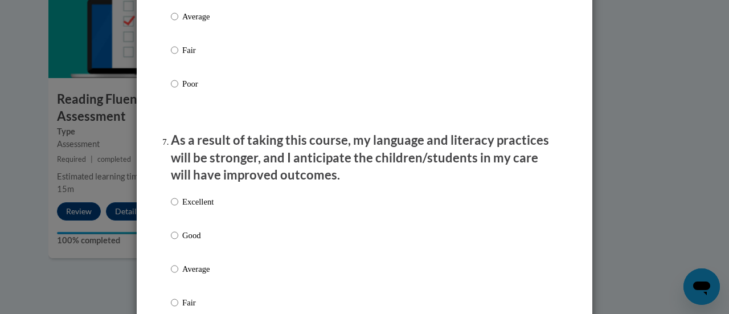
click at [194, 242] on p "Good" at bounding box center [197, 235] width 31 height 13
click at [178, 242] on input "Good" at bounding box center [174, 235] width 7 height 13
radio input "true"
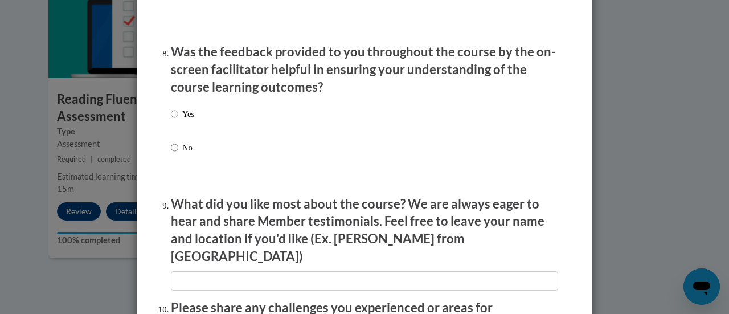
scroll to position [1747, 0]
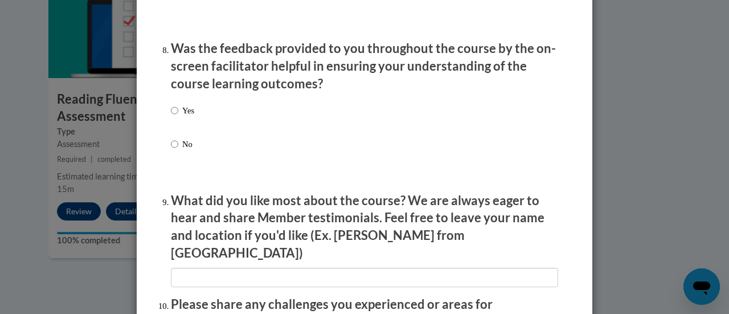
click at [182, 130] on label "Yes" at bounding box center [182, 119] width 23 height 31
click at [178, 117] on input "Yes" at bounding box center [174, 110] width 7 height 13
radio input "true"
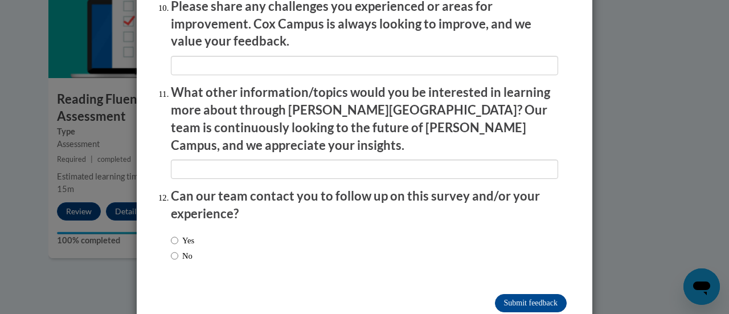
scroll to position [2045, 0]
click at [181, 239] on div "Yes No" at bounding box center [182, 247] width 23 height 39
click at [181, 249] on label "No" at bounding box center [182, 255] width 22 height 13
click at [178, 249] on input "No" at bounding box center [174, 255] width 7 height 13
radio input "true"
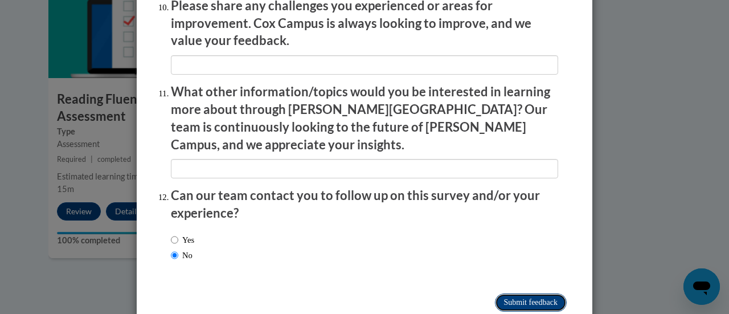
click at [542, 293] on input "Submit feedback" at bounding box center [531, 302] width 72 height 18
